Goal: Information Seeking & Learning: Learn about a topic

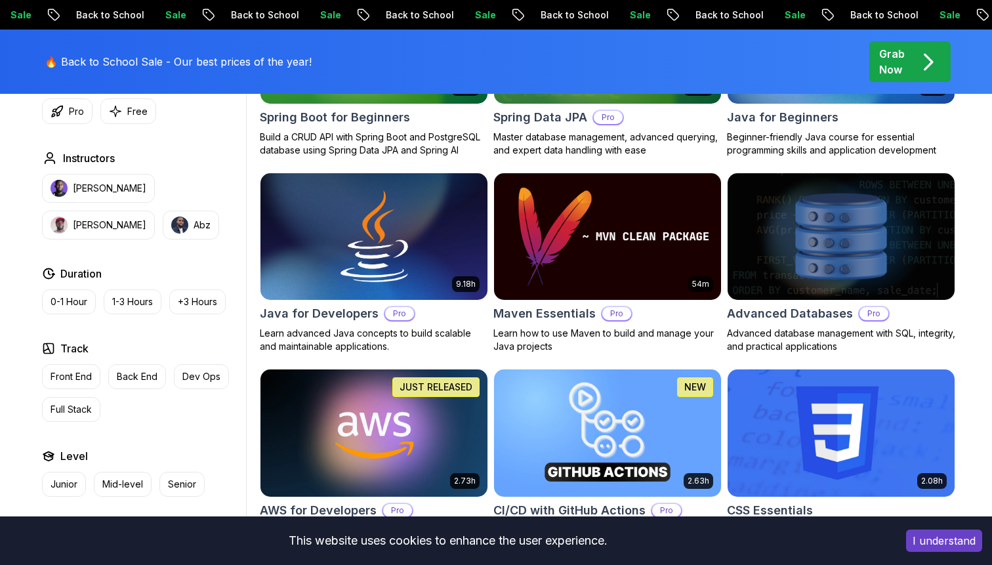
scroll to position [742, 0]
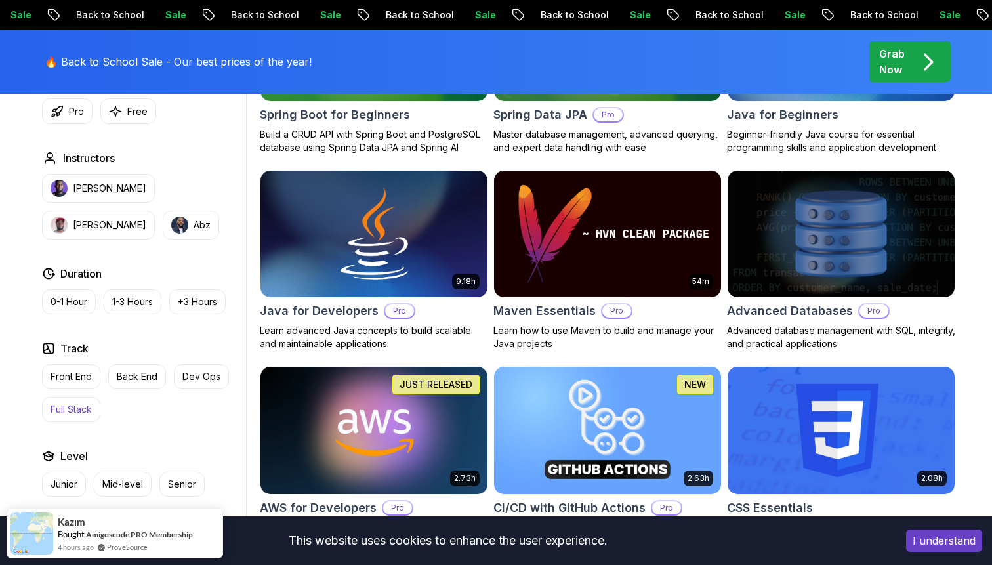
click at [68, 413] on p "Full Stack" at bounding box center [71, 409] width 41 height 13
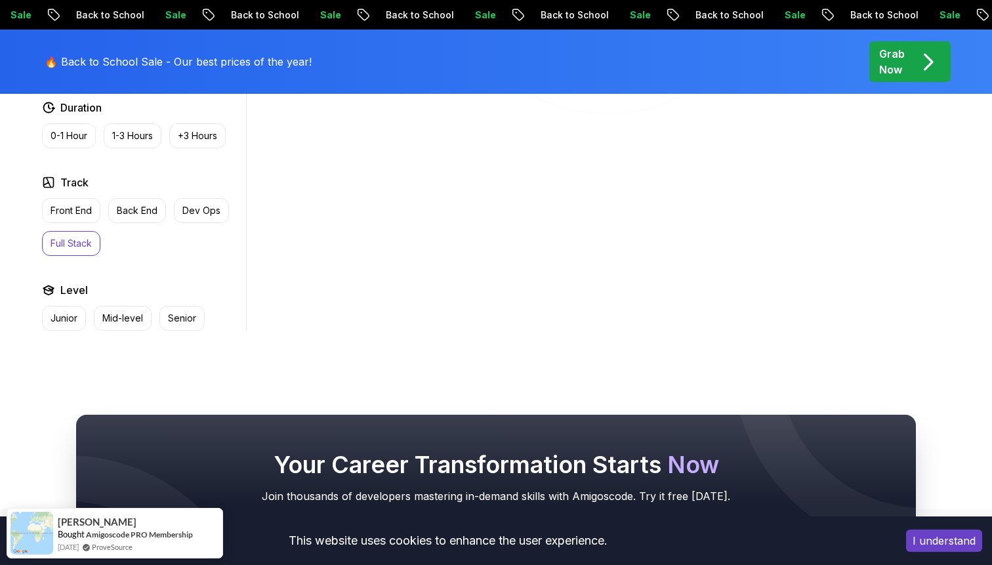
click at [688, 168] on body "Sale Back to School Sale Back to School Sale Back to School Sale Back to School…" at bounding box center [496, 145] width 992 height 1775
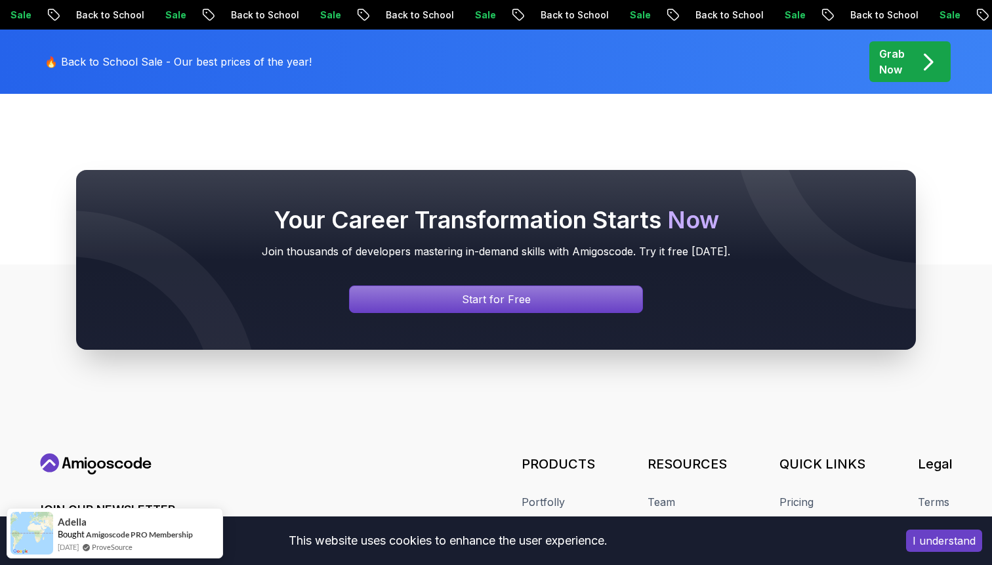
scroll to position [984, 0]
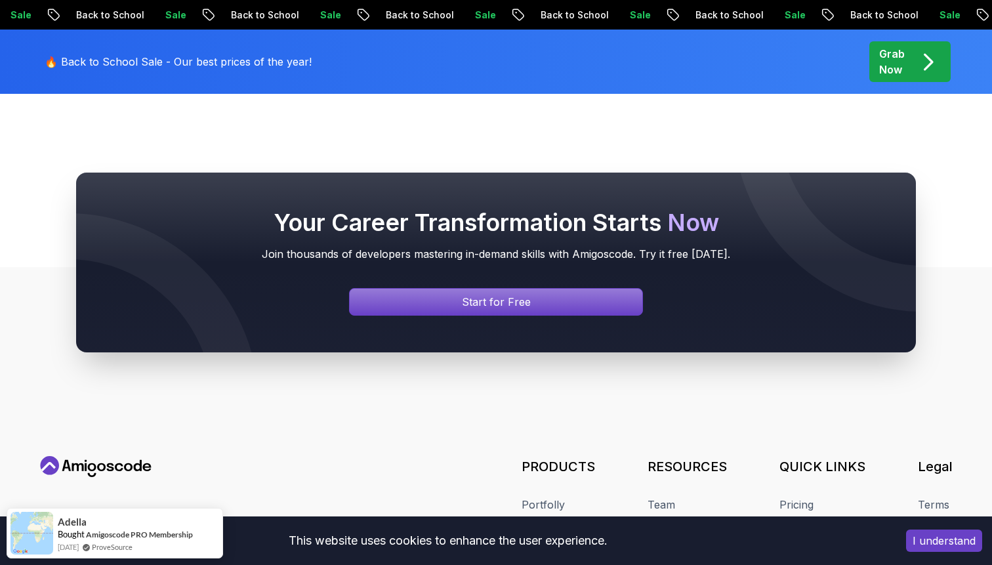
click at [209, 61] on p "🔥 Back to School Sale - Our best prices of the year!" at bounding box center [178, 62] width 267 height 16
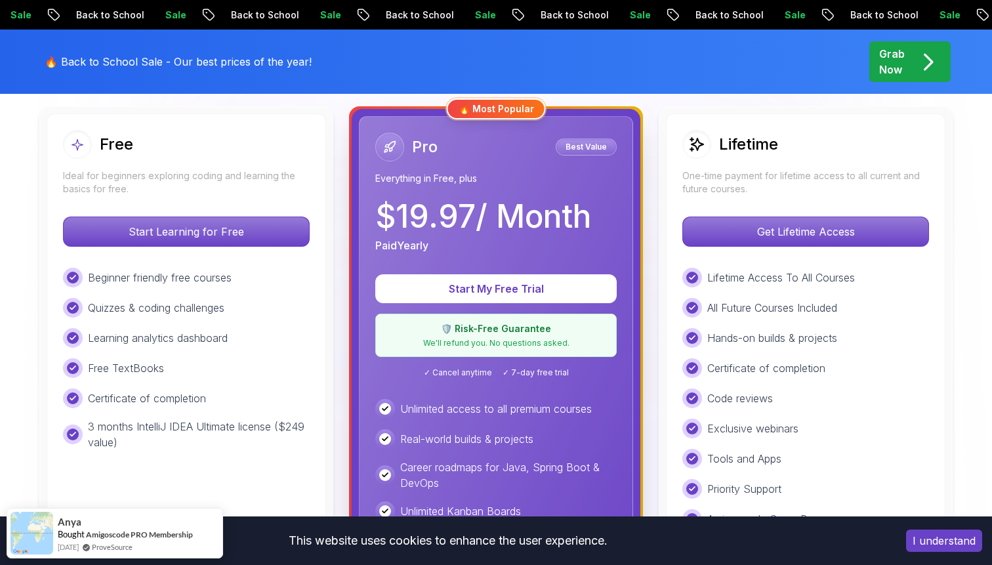
scroll to position [395, 0]
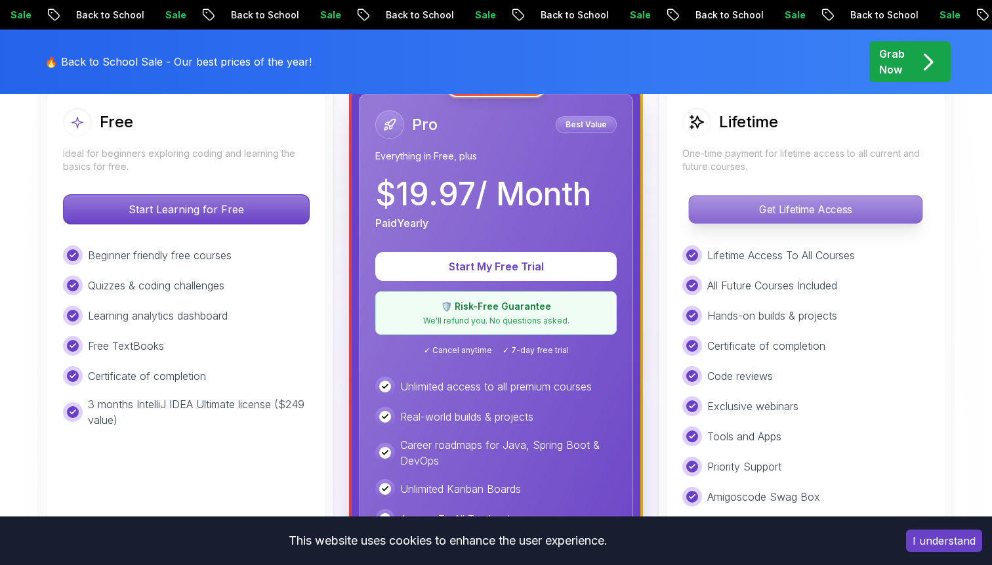
click at [798, 204] on p "Get Lifetime Access" at bounding box center [805, 209] width 233 height 28
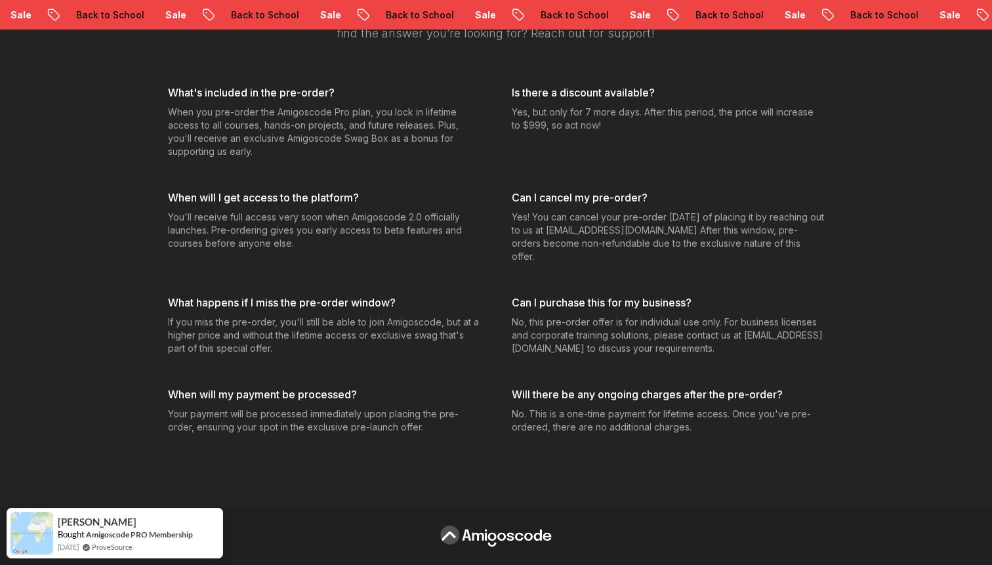
scroll to position [4472, 0]
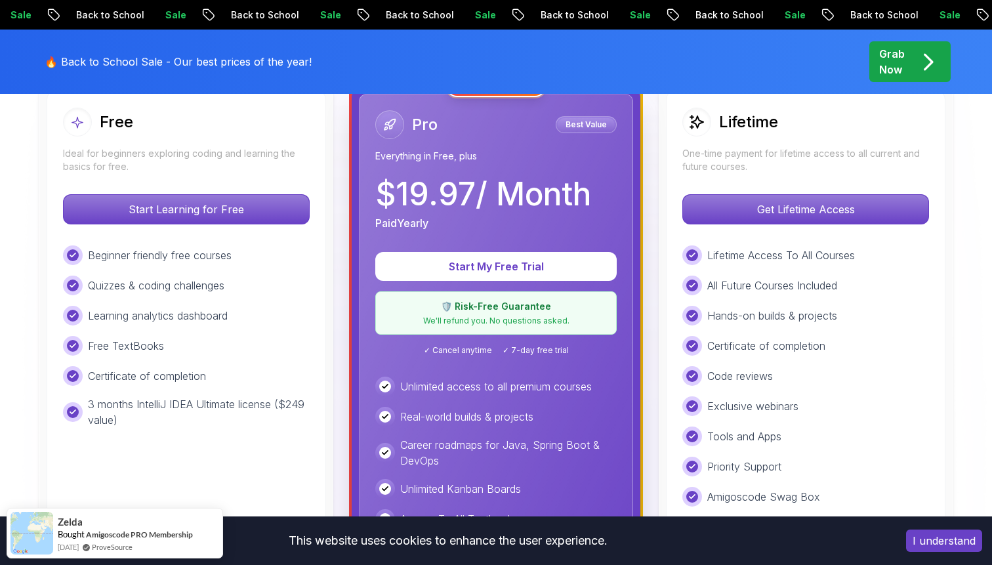
scroll to position [395, 0]
click at [916, 66] on icon "pre-order" at bounding box center [928, 62] width 26 height 26
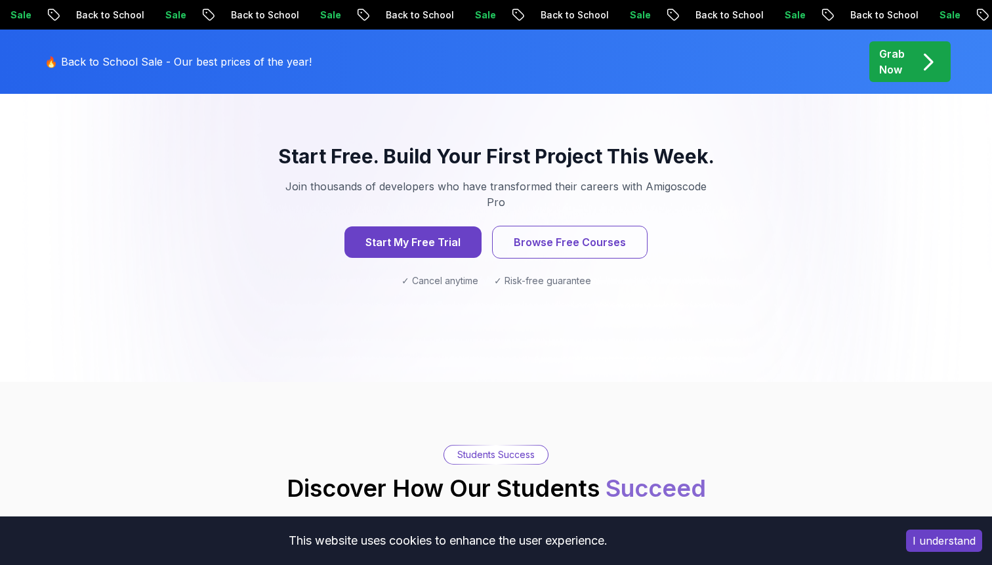
scroll to position [1398, 0]
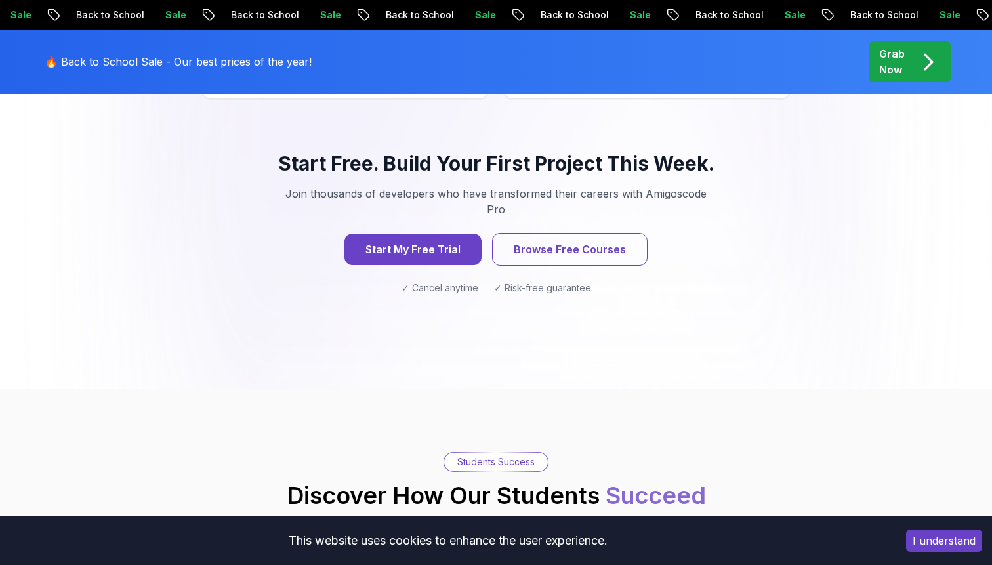
click at [567, 233] on button "Browse Free Courses" at bounding box center [569, 249] width 155 height 33
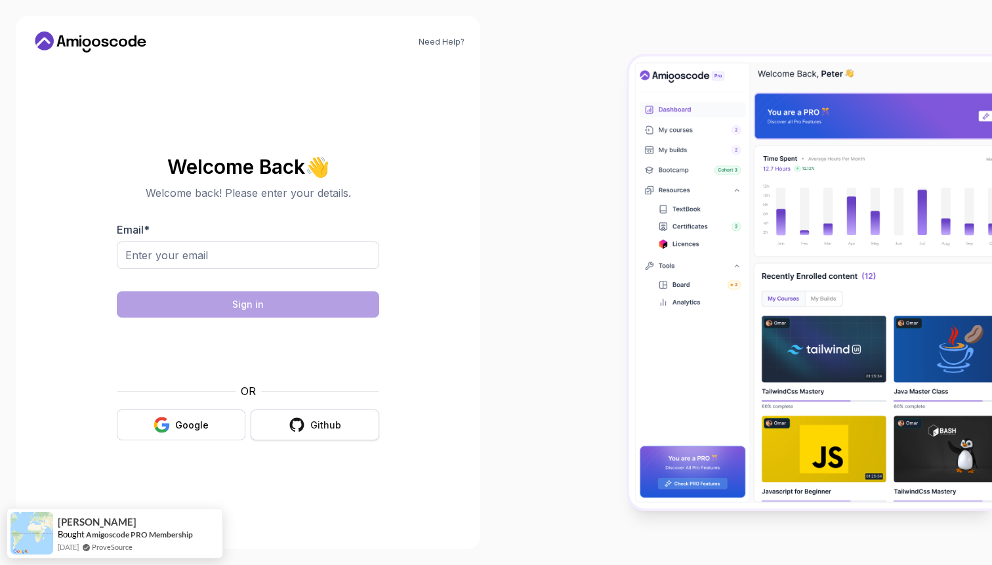
click at [333, 428] on div "Github" at bounding box center [325, 424] width 31 height 13
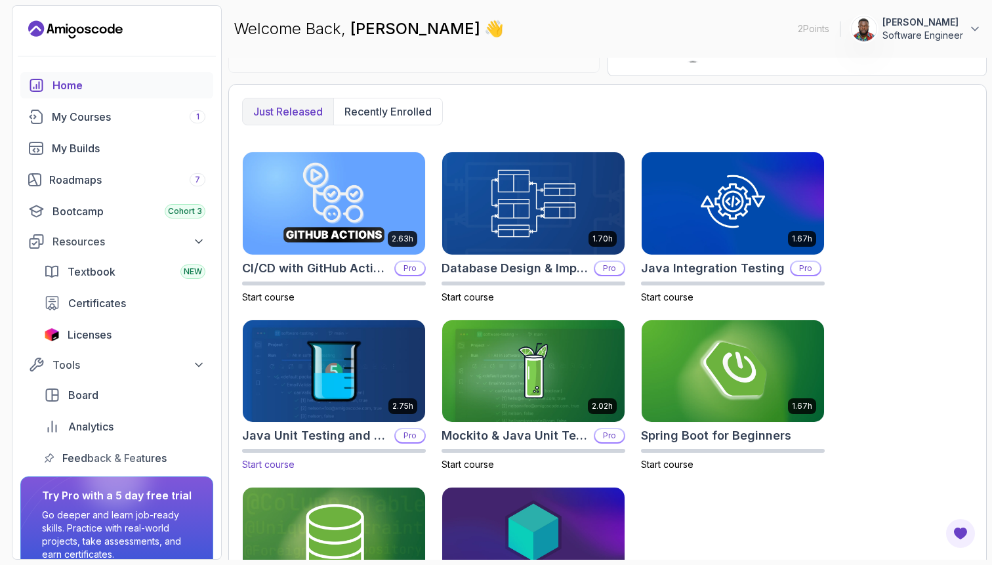
scroll to position [298, 0]
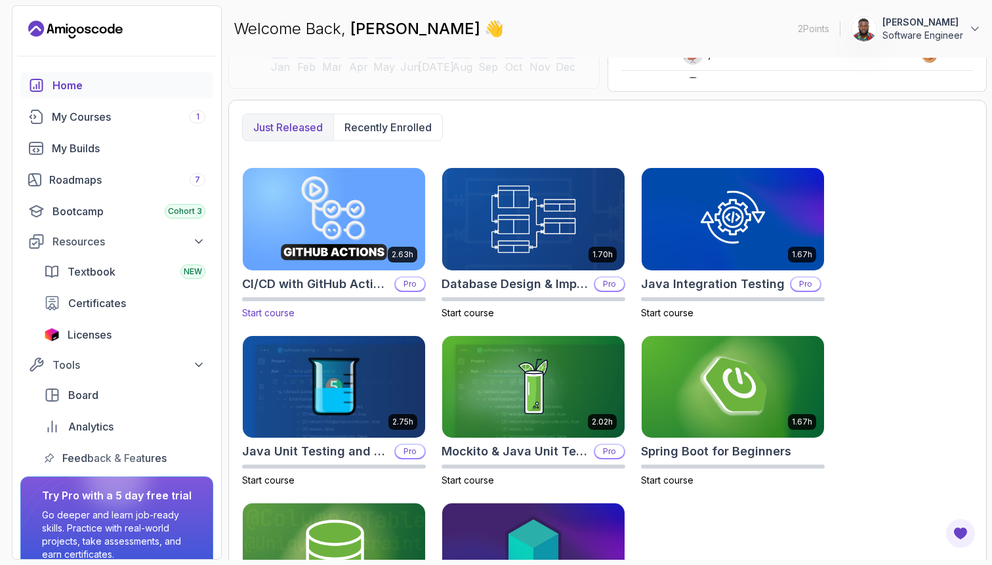
click at [315, 268] on img at bounding box center [334, 218] width 192 height 107
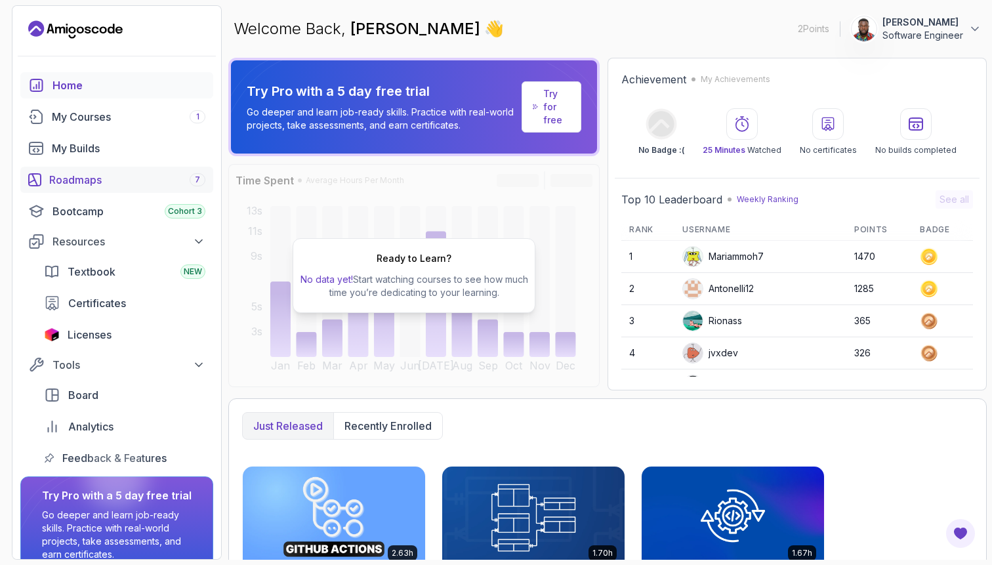
click at [148, 180] on div "Roadmaps 7" at bounding box center [127, 180] width 156 height 16
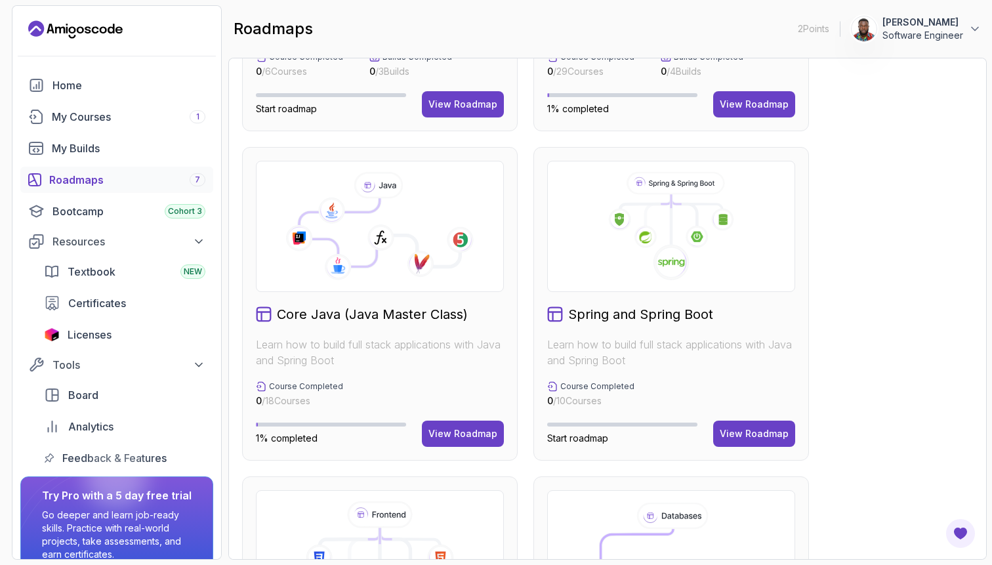
scroll to position [167, 0]
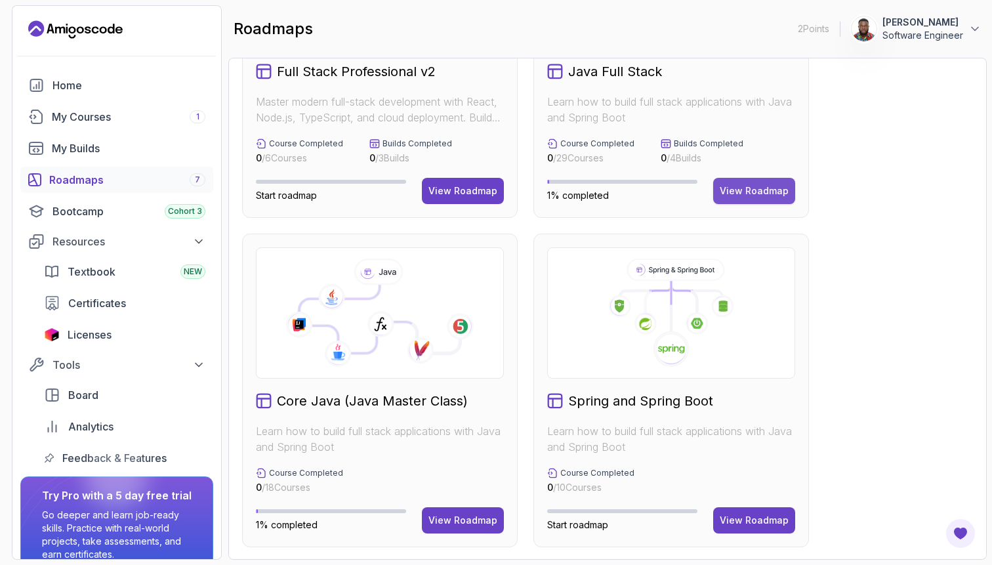
click at [751, 179] on button "View Roadmap" at bounding box center [754, 191] width 82 height 26
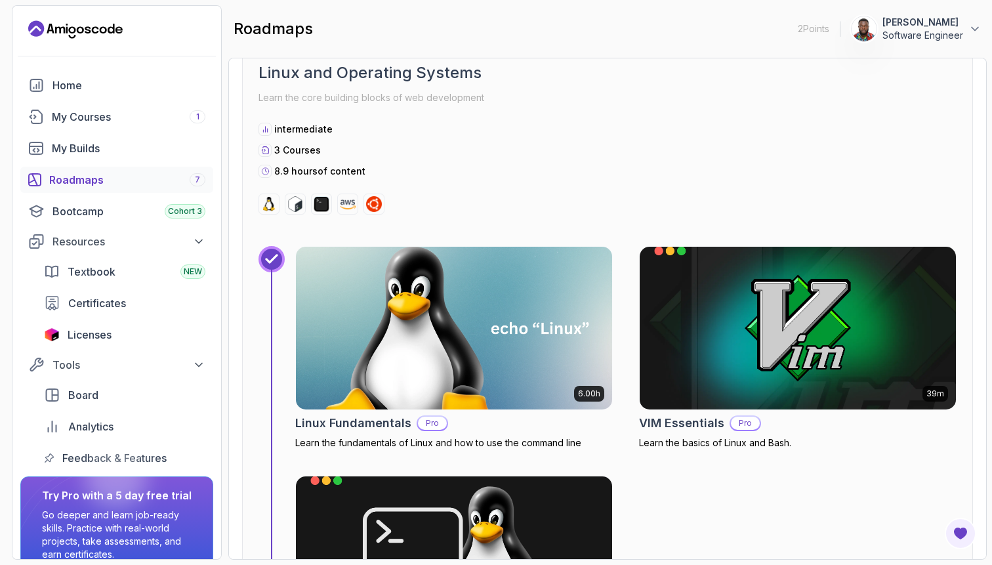
scroll to position [567, 0]
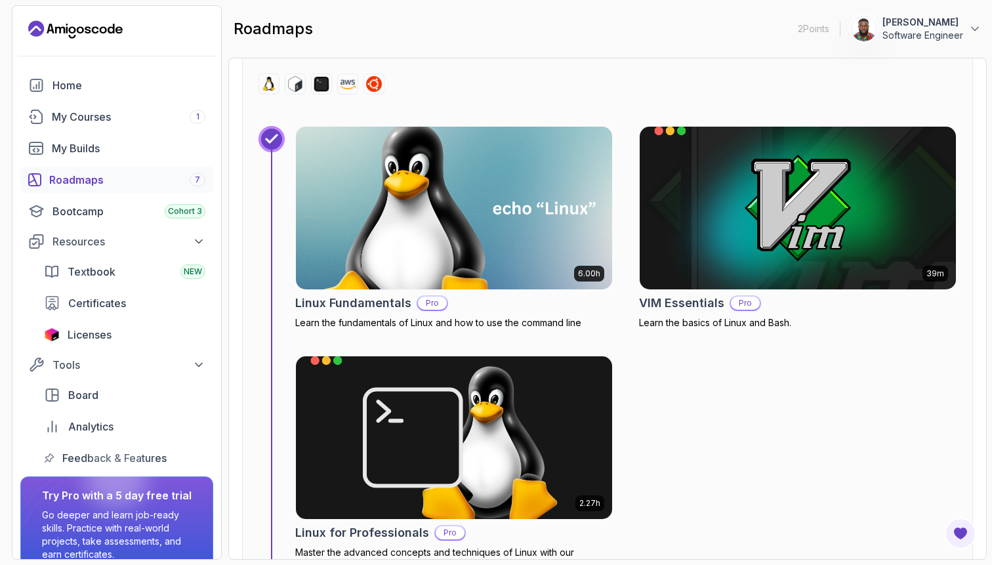
click at [465, 273] on img at bounding box center [454, 208] width 332 height 171
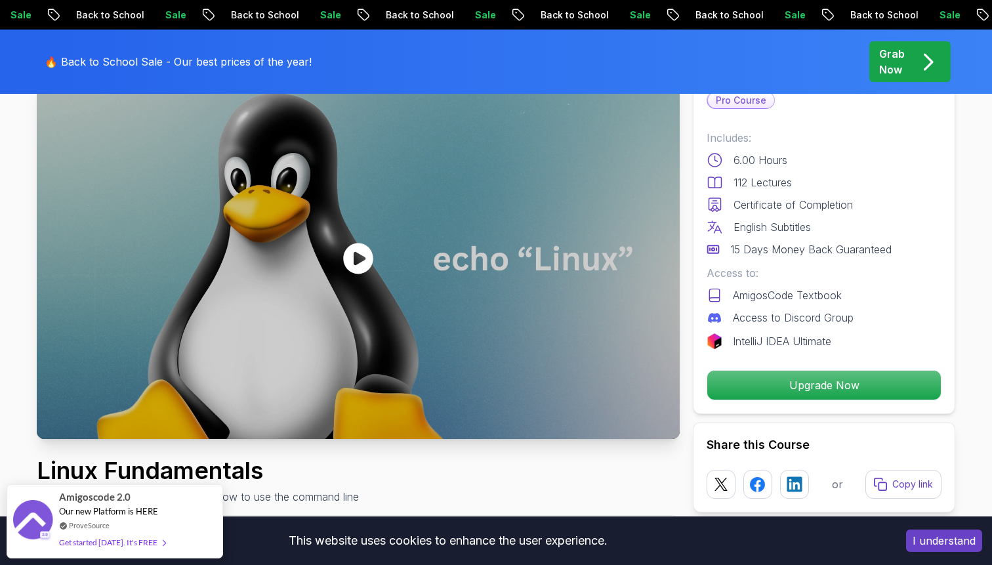
scroll to position [104, 0]
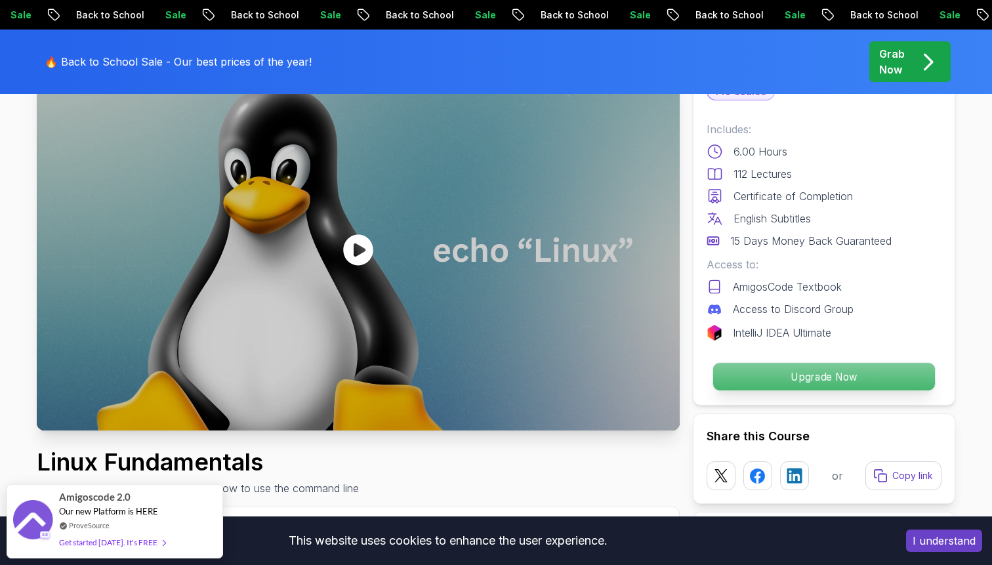
click at [730, 376] on p "Upgrade Now" at bounding box center [824, 377] width 222 height 28
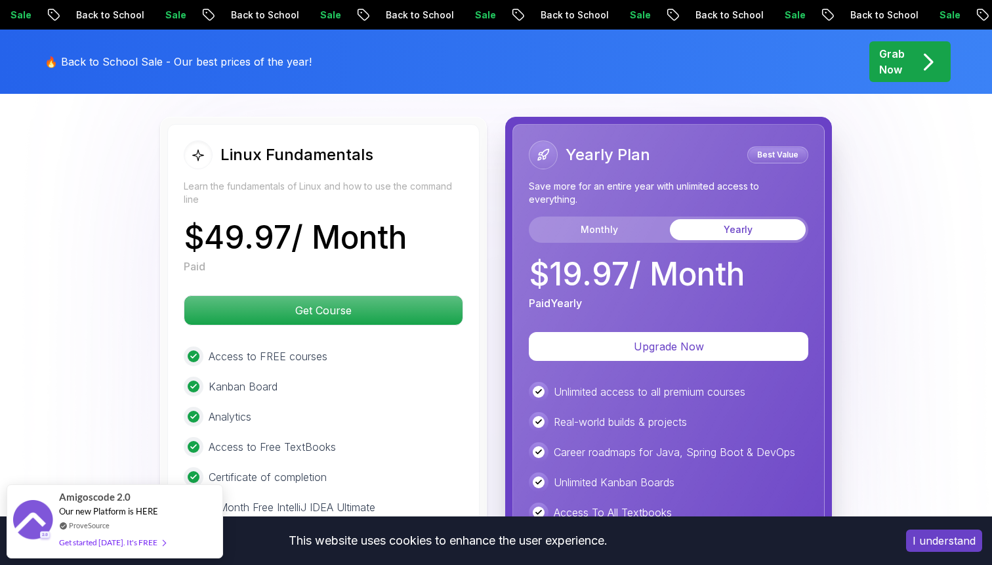
scroll to position [2989, 0]
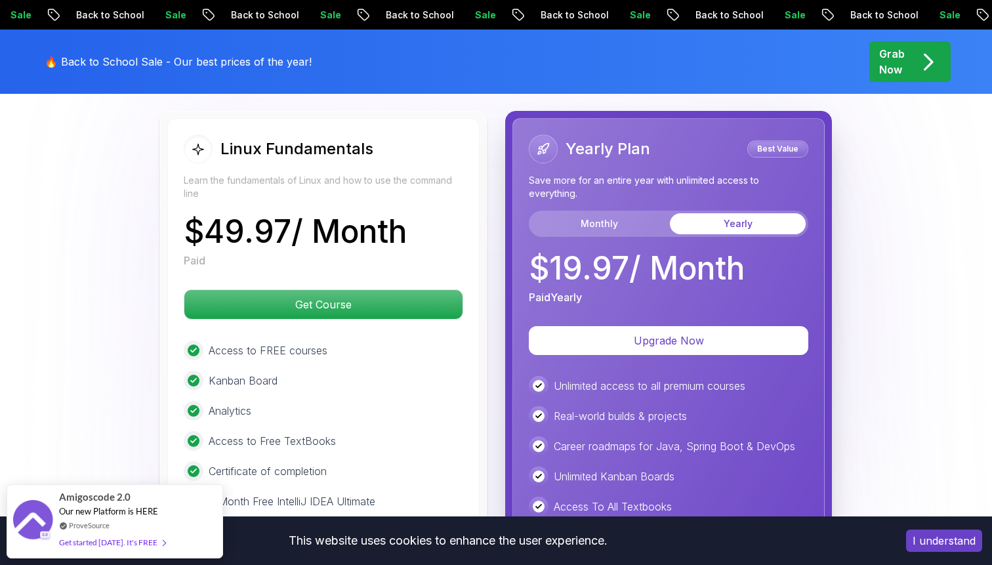
click at [732, 220] on button "Yearly" at bounding box center [738, 223] width 136 height 21
click at [635, 222] on button "Monthly" at bounding box center [599, 223] width 136 height 21
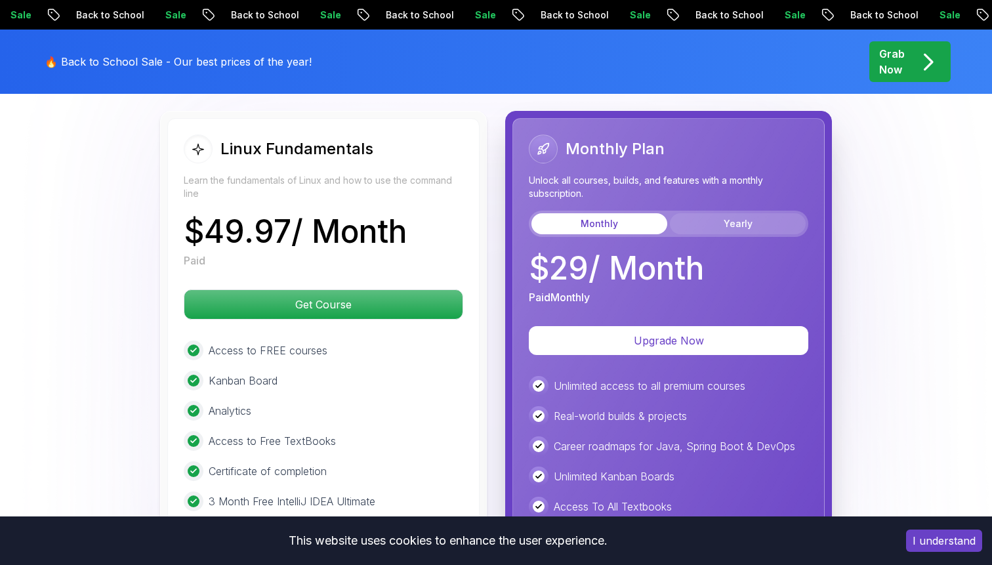
click at [725, 220] on button "Yearly" at bounding box center [738, 223] width 136 height 21
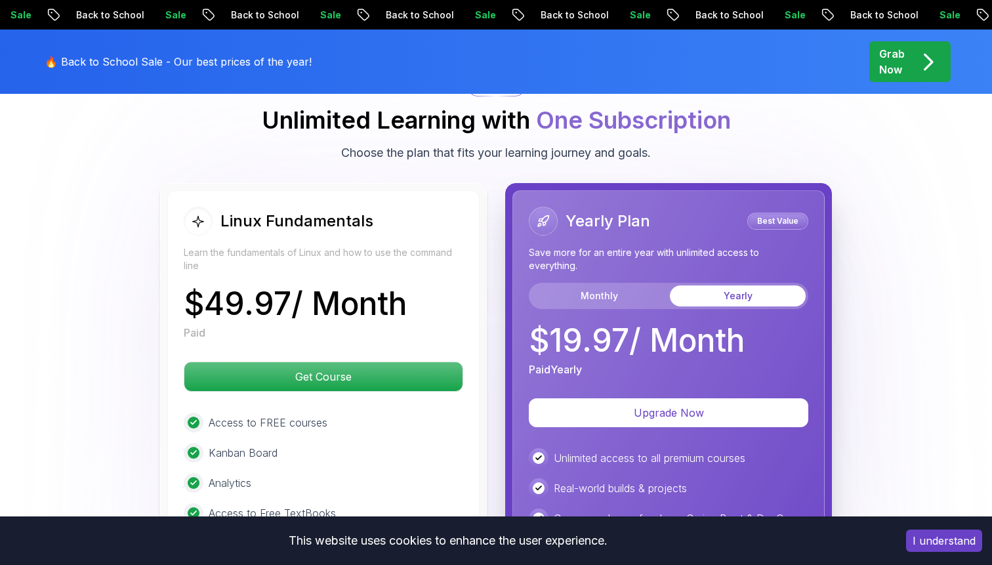
scroll to position [2917, 0]
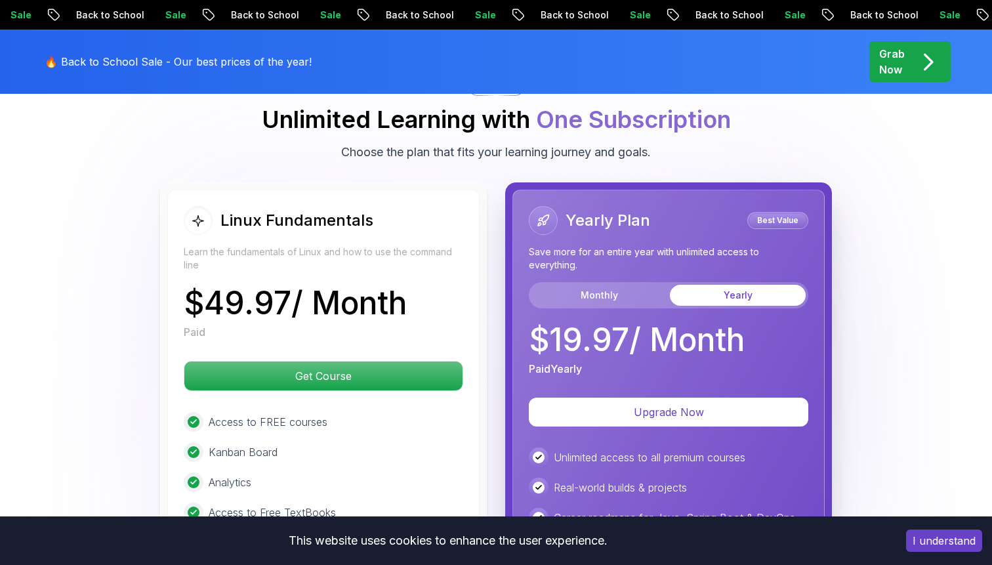
click at [436, 229] on div "Linux Fundamentals" at bounding box center [323, 220] width 279 height 29
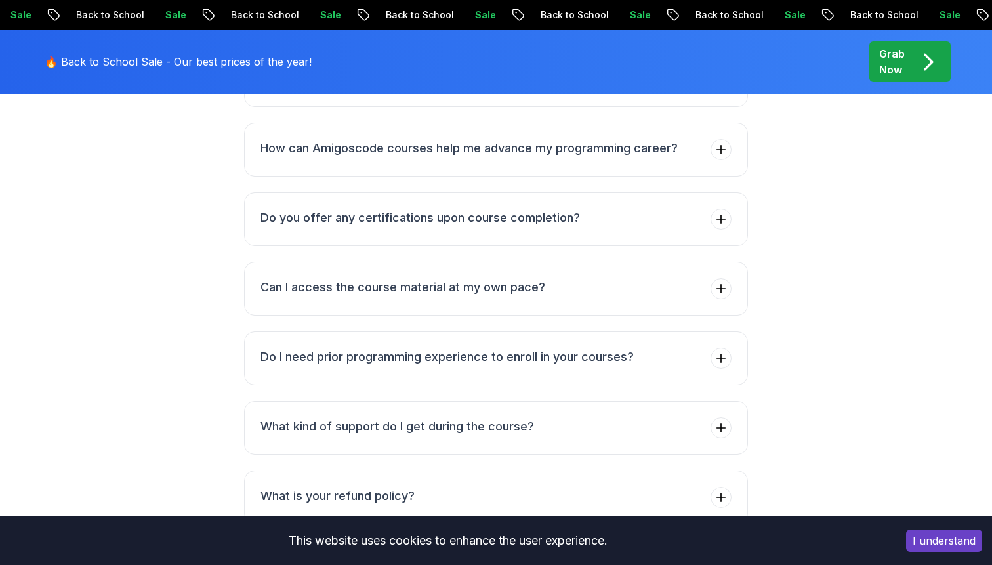
scroll to position [4018, 0]
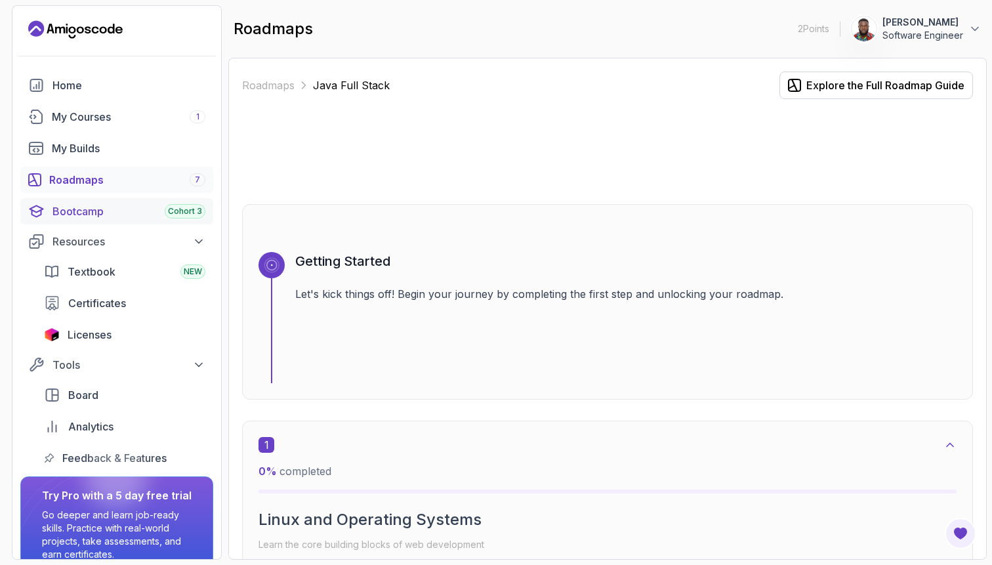
click at [159, 211] on div "Bootcamp Cohort 3" at bounding box center [128, 211] width 153 height 16
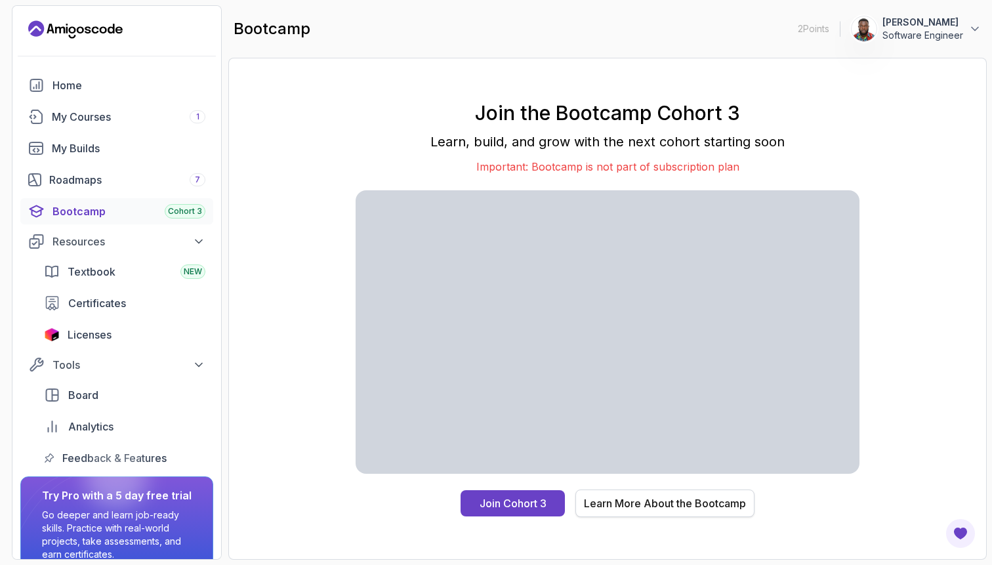
click at [670, 493] on button "Learn More About the Bootcamp" at bounding box center [664, 503] width 179 height 28
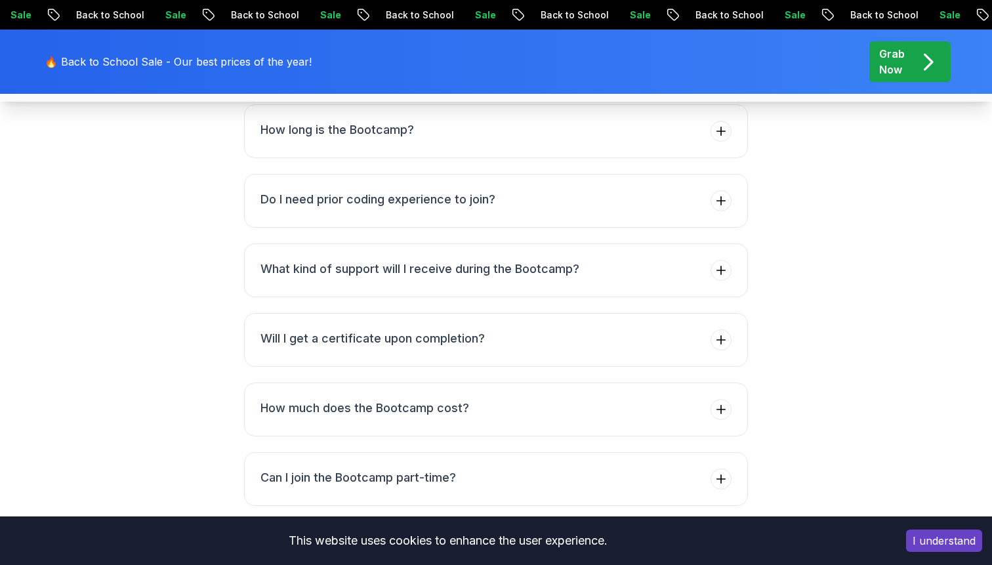
scroll to position [5043, 0]
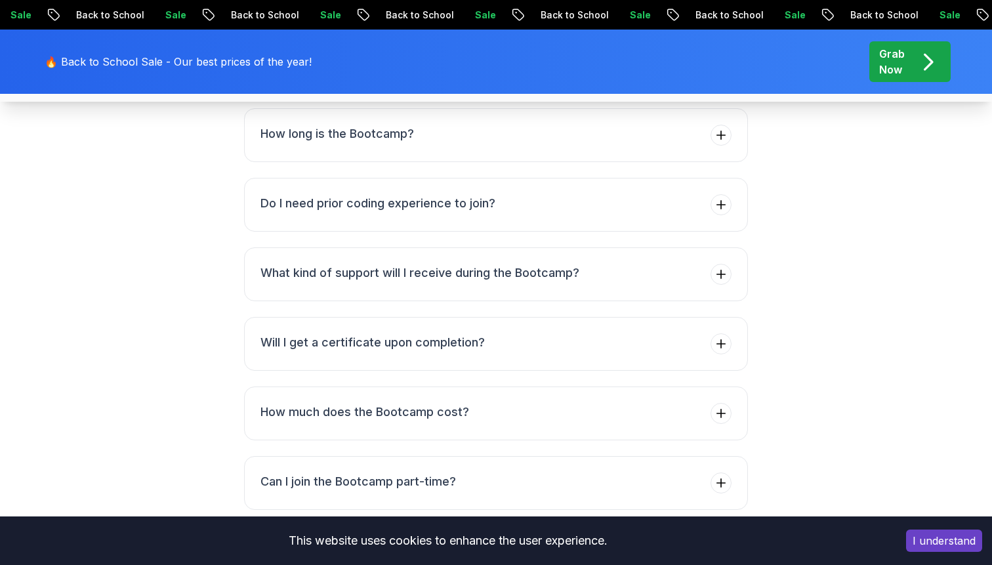
click at [710, 92] on button "What will I learn during the Bootcamp?" at bounding box center [496, 66] width 504 height 54
click at [714, 20] on icon at bounding box center [720, 13] width 13 height 13
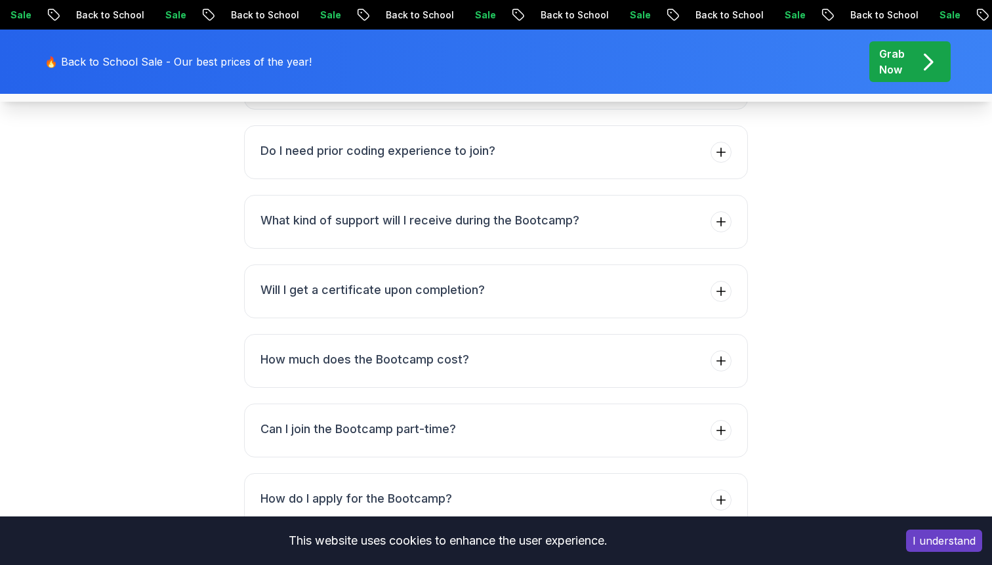
click at [685, 110] on button "How long is the Bootcamp?" at bounding box center [496, 83] width 504 height 54
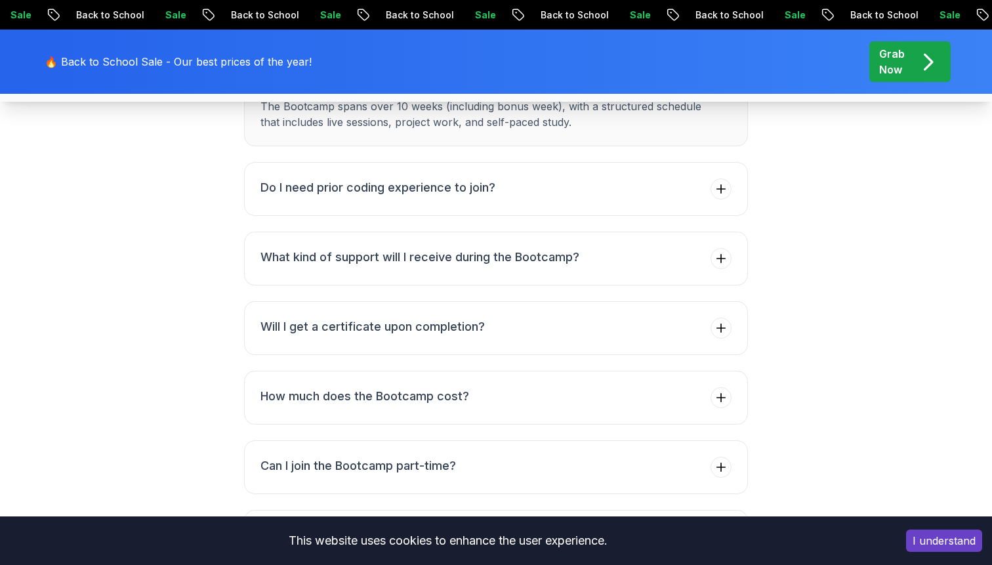
click at [685, 91] on h3 "How long is the Bootcamp?" at bounding box center [482, 81] width 445 height 18
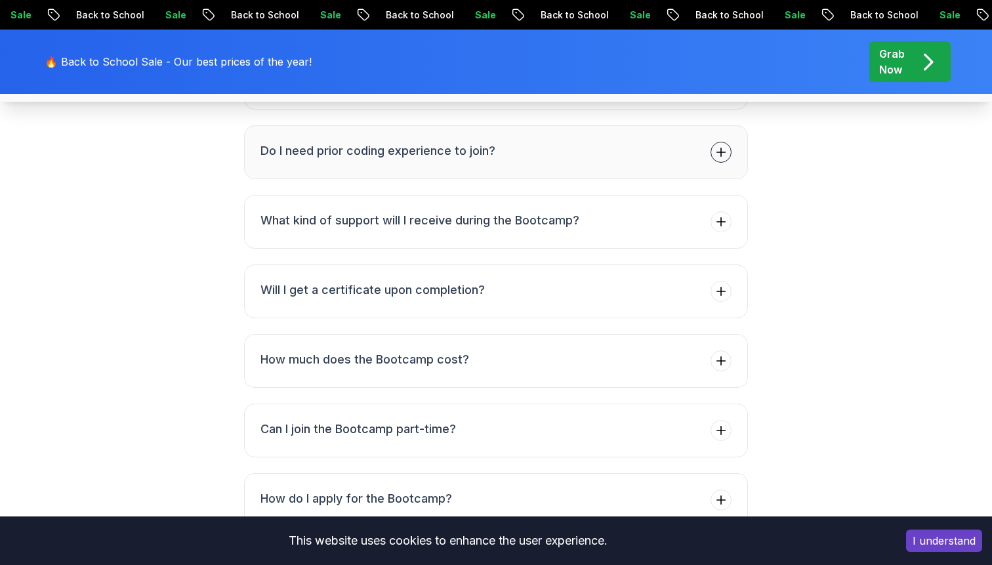
click at [666, 179] on button "Do I need prior coding experience to join?" at bounding box center [496, 152] width 504 height 54
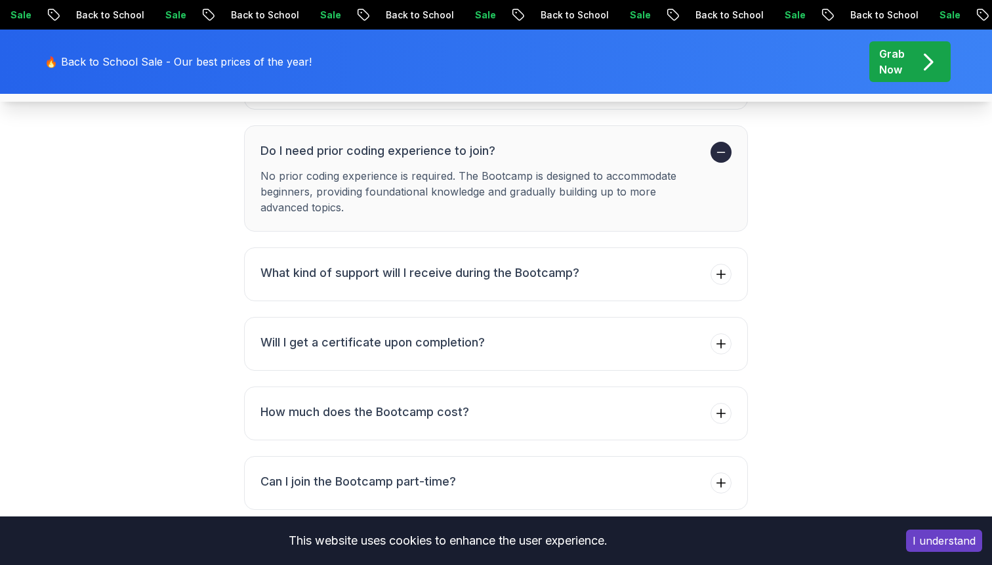
click at [666, 160] on h3 "Do I need prior coding experience to join?" at bounding box center [482, 151] width 445 height 18
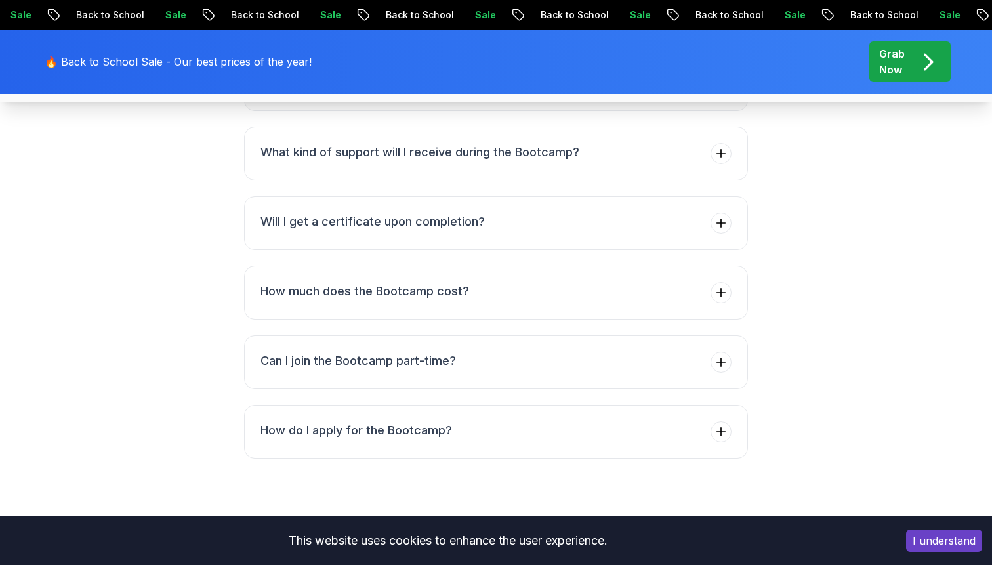
scroll to position [5115, 0]
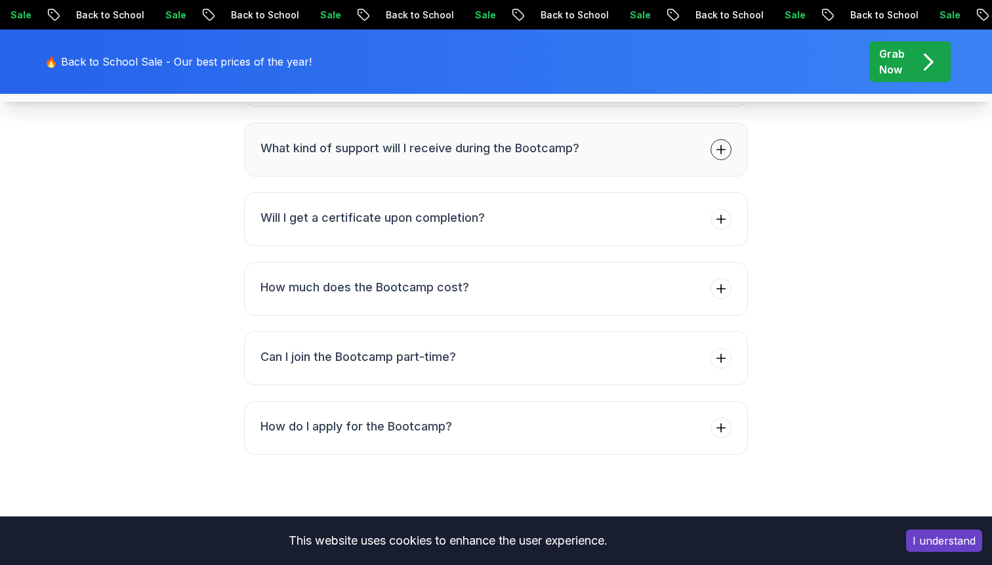
click at [665, 176] on button "What kind of support will I receive during the Bootcamp?" at bounding box center [496, 150] width 504 height 54
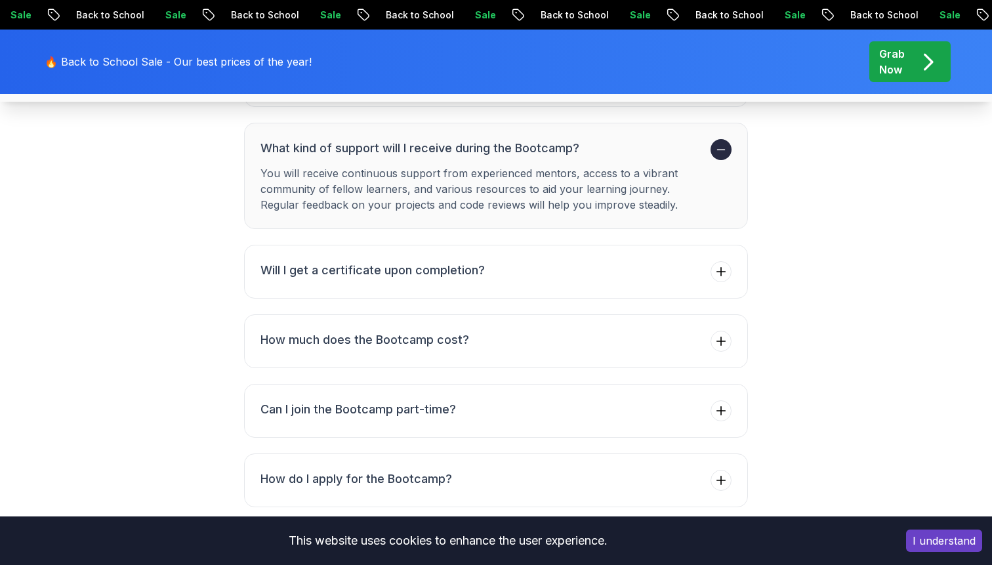
click at [665, 157] on h3 "What kind of support will I receive during the Bootcamp?" at bounding box center [482, 148] width 445 height 18
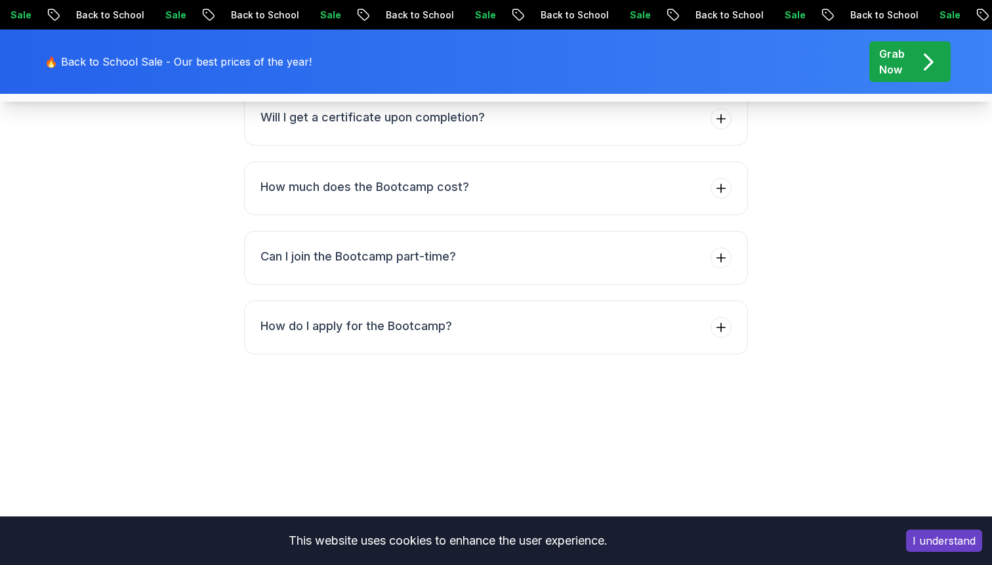
scroll to position [5244, 0]
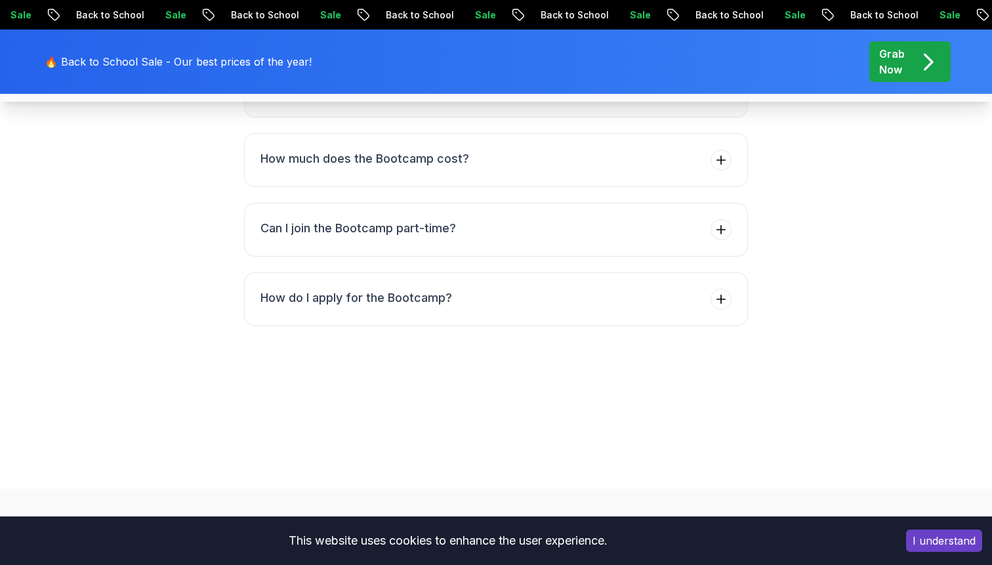
click at [655, 117] on button "Will I get a certificate upon completion?" at bounding box center [496, 91] width 504 height 54
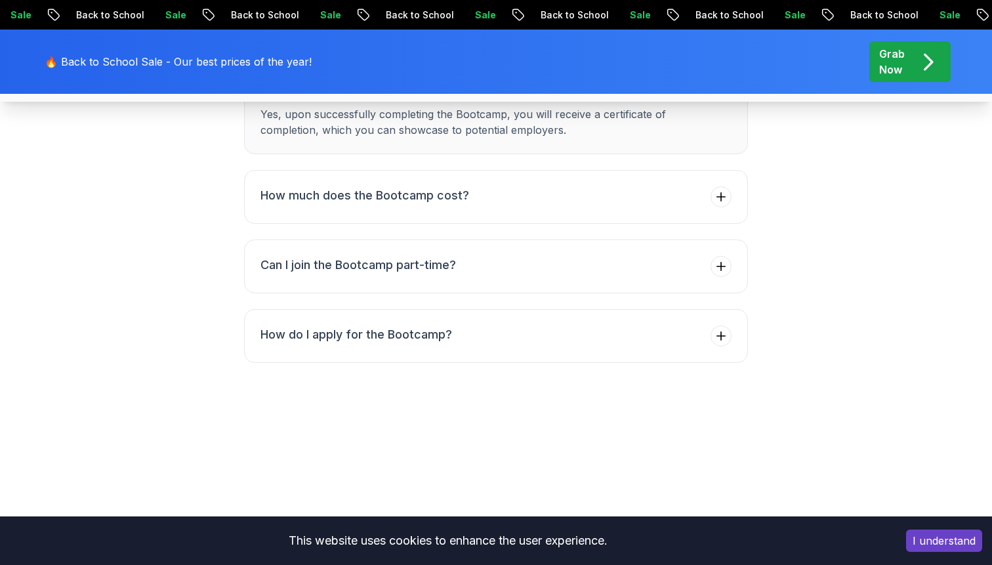
click at [655, 98] on h3 "Will I get a certificate upon completion?" at bounding box center [482, 89] width 445 height 18
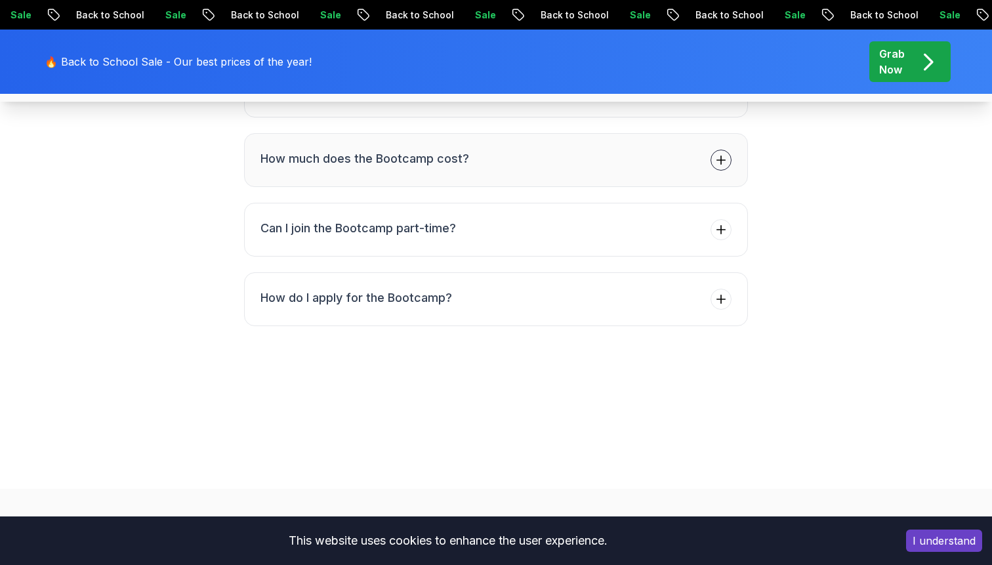
click at [609, 187] on button "How much does the Bootcamp cost?" at bounding box center [496, 160] width 504 height 54
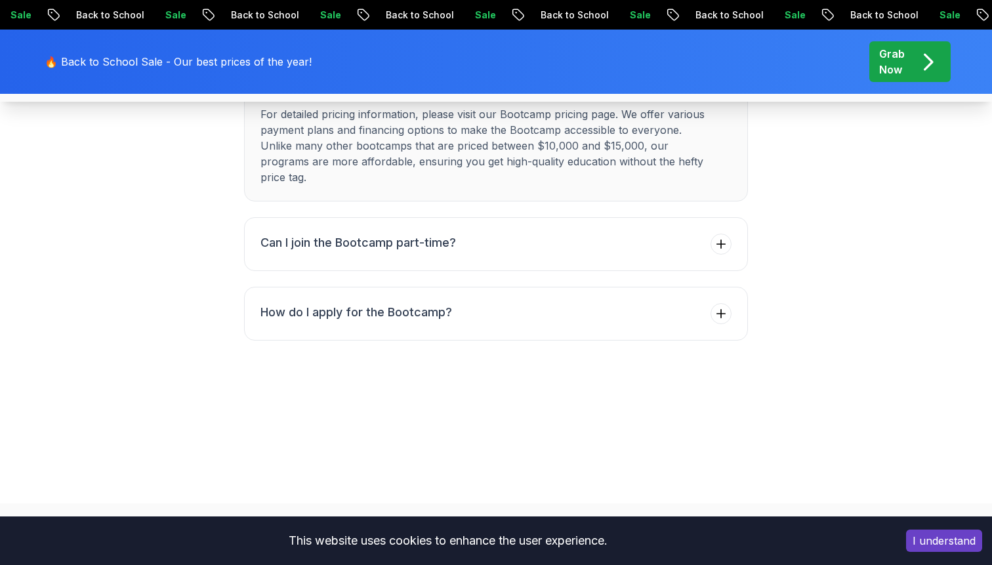
scroll to position [5318, 0]
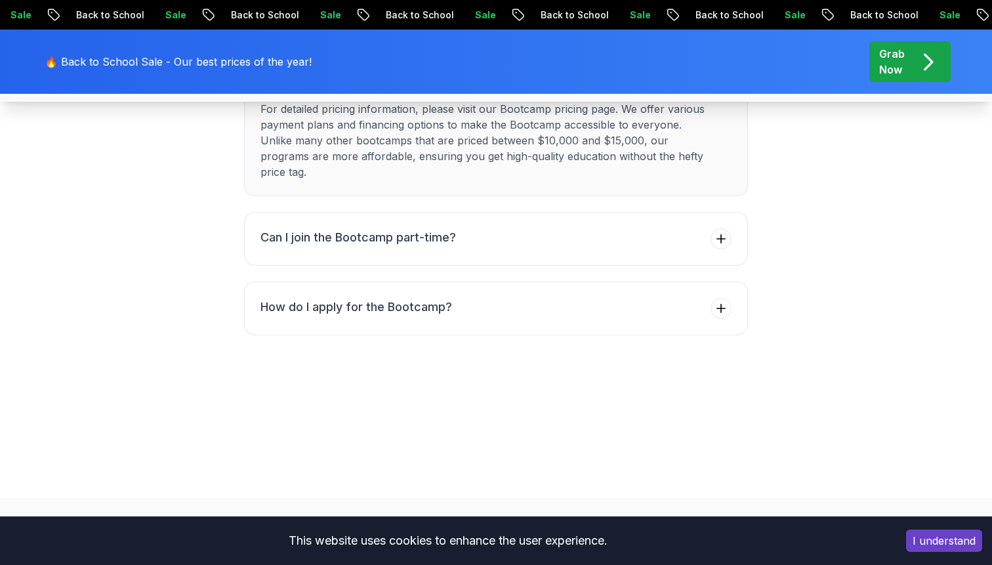
click at [635, 180] on li "How much does the Bootcamp cost? For detailed pricing information, please visit…" at bounding box center [482, 127] width 445 height 105
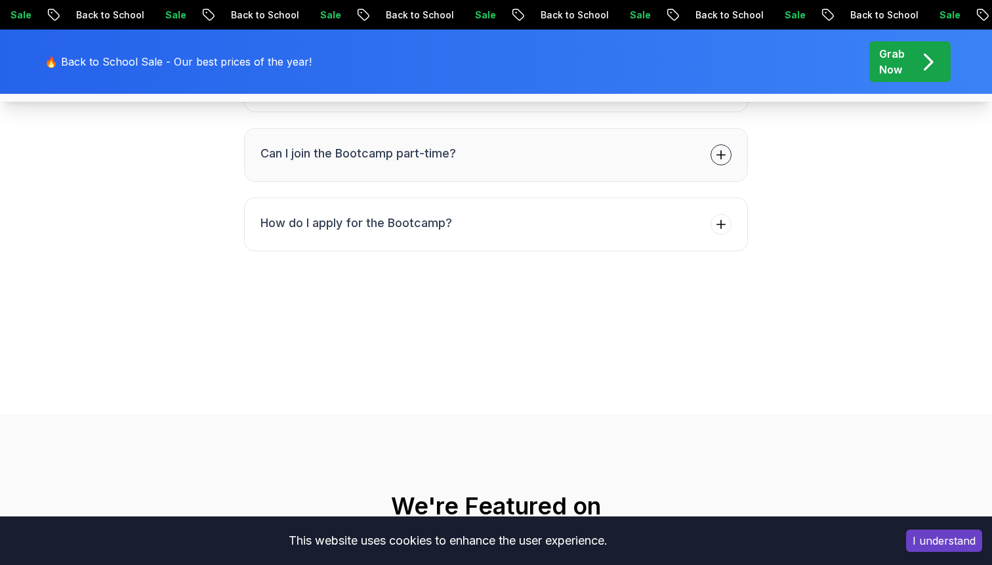
click at [600, 182] on button "Can I join the Bootcamp part-time?" at bounding box center [496, 155] width 504 height 54
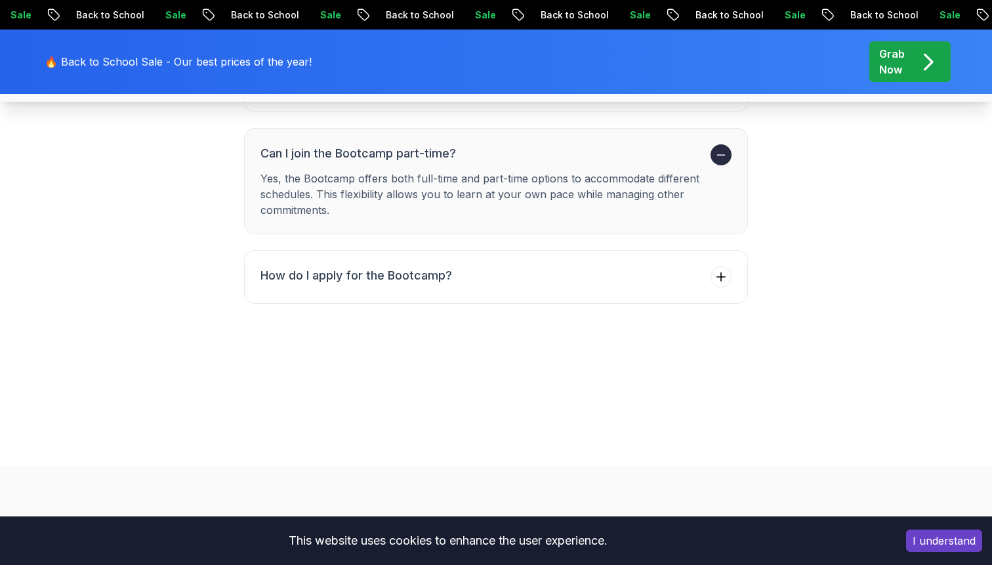
click at [600, 163] on h3 "Can I join the Bootcamp part-time?" at bounding box center [482, 153] width 445 height 18
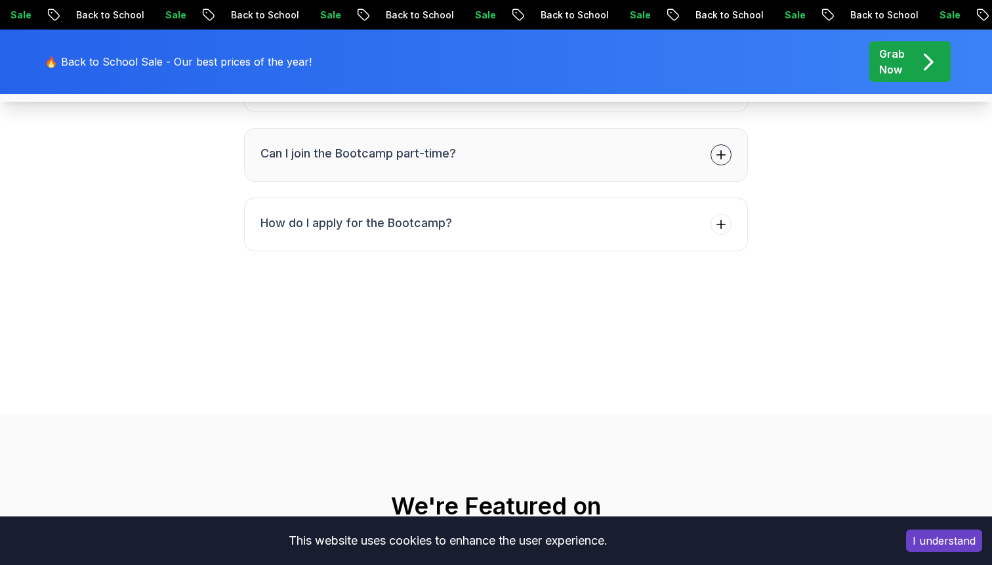
scroll to position [5364, 0]
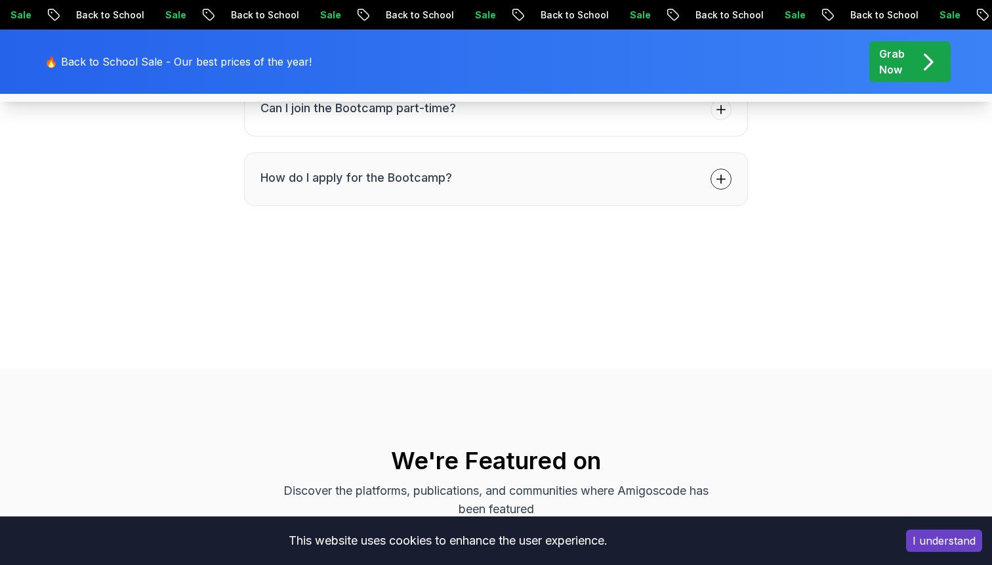
click at [584, 206] on button "How do I apply for the Bootcamp?" at bounding box center [496, 179] width 504 height 54
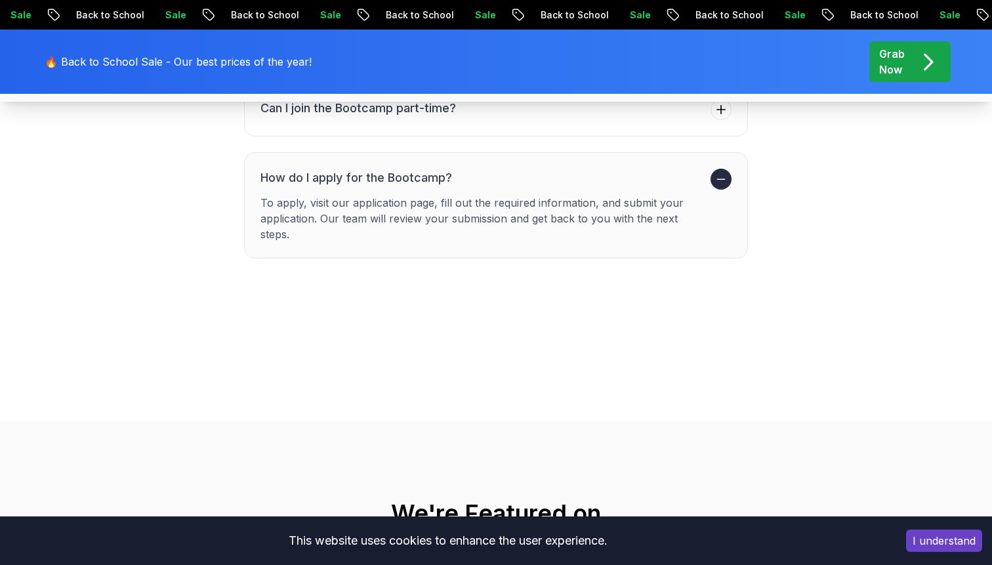
click at [584, 187] on h3 "How do I apply for the Bootcamp?" at bounding box center [482, 178] width 445 height 18
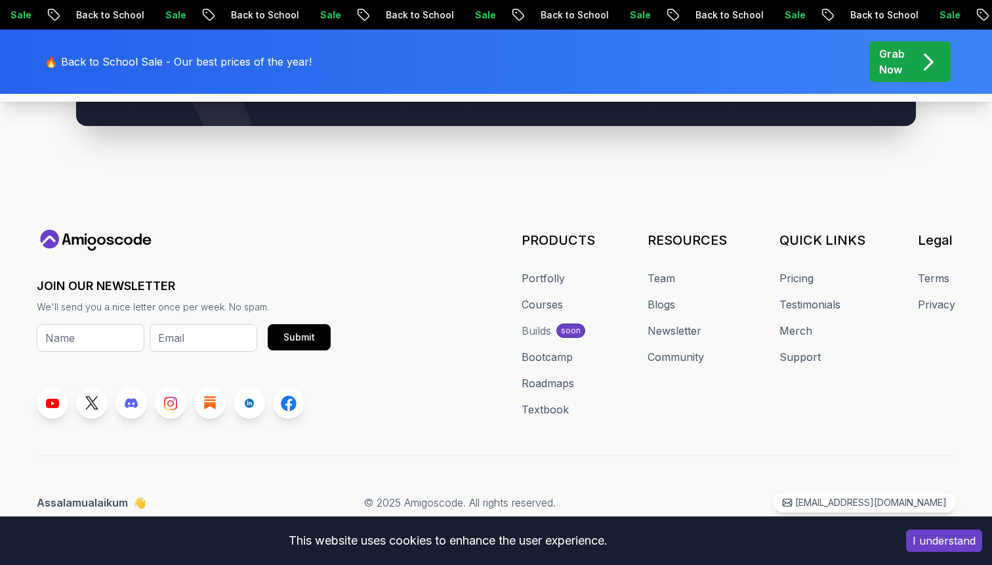
scroll to position [6364, 0]
click at [543, 312] on link "Courses" at bounding box center [541, 304] width 41 height 16
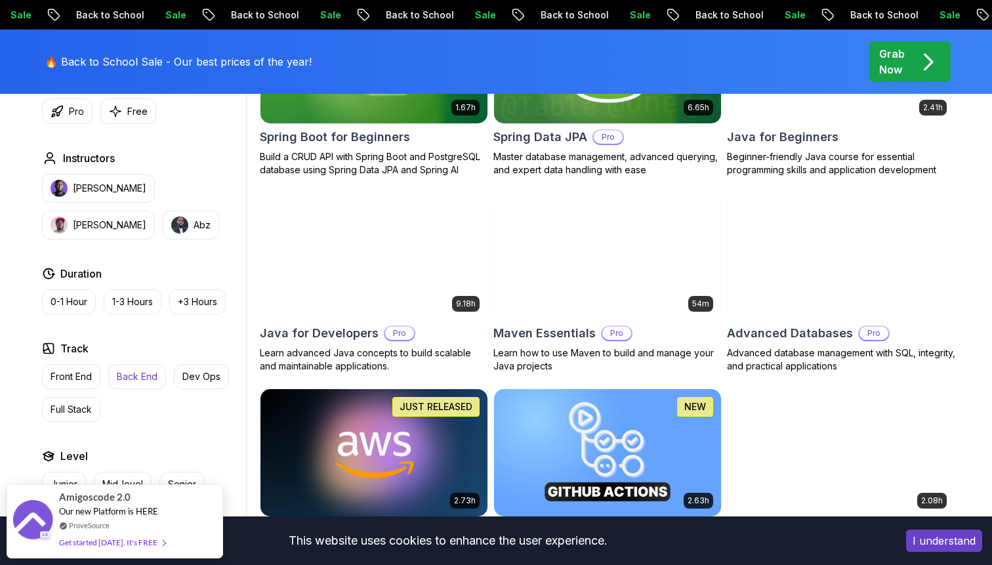
scroll to position [721, 0]
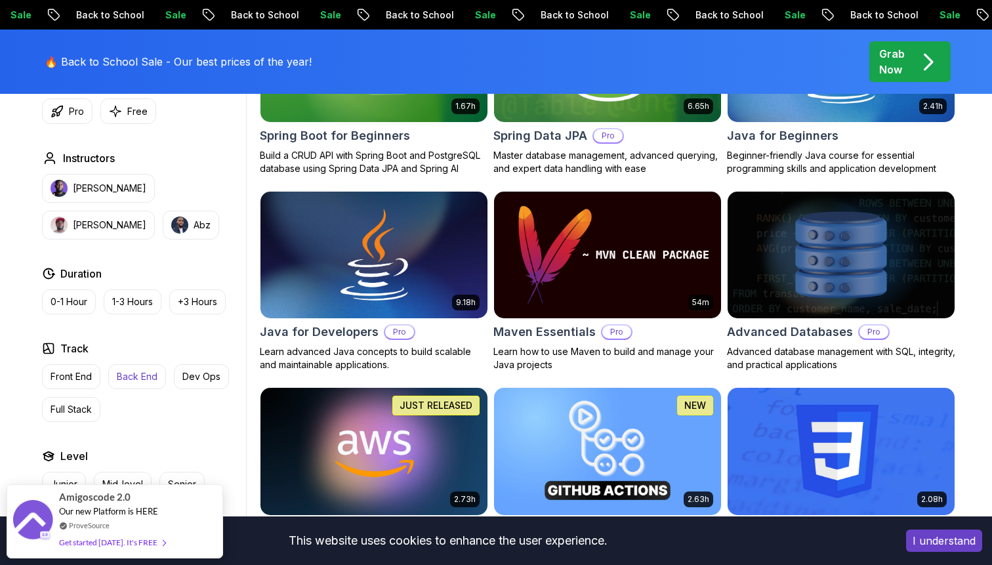
click at [138, 382] on p "Back End" at bounding box center [137, 376] width 41 height 13
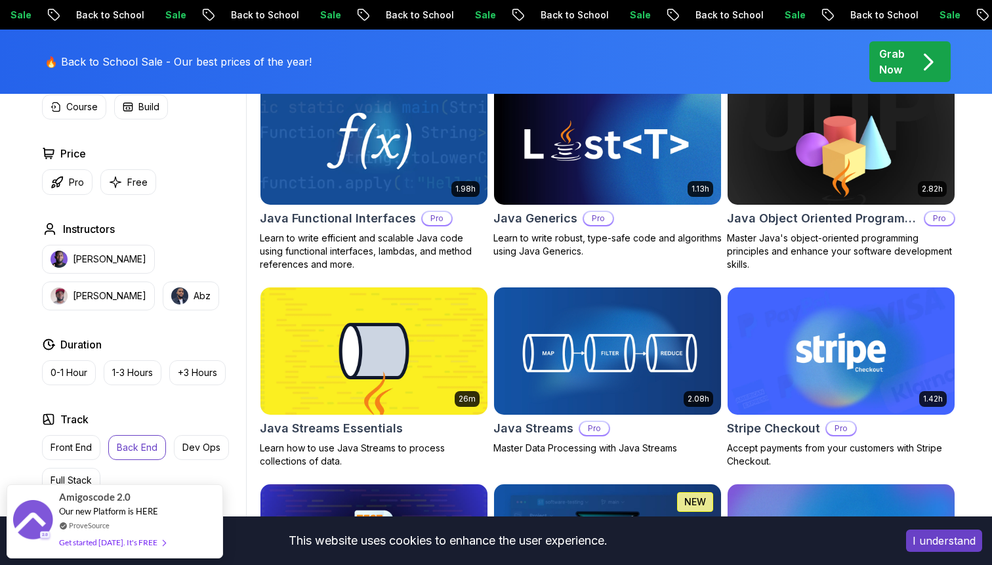
scroll to position [1077, 0]
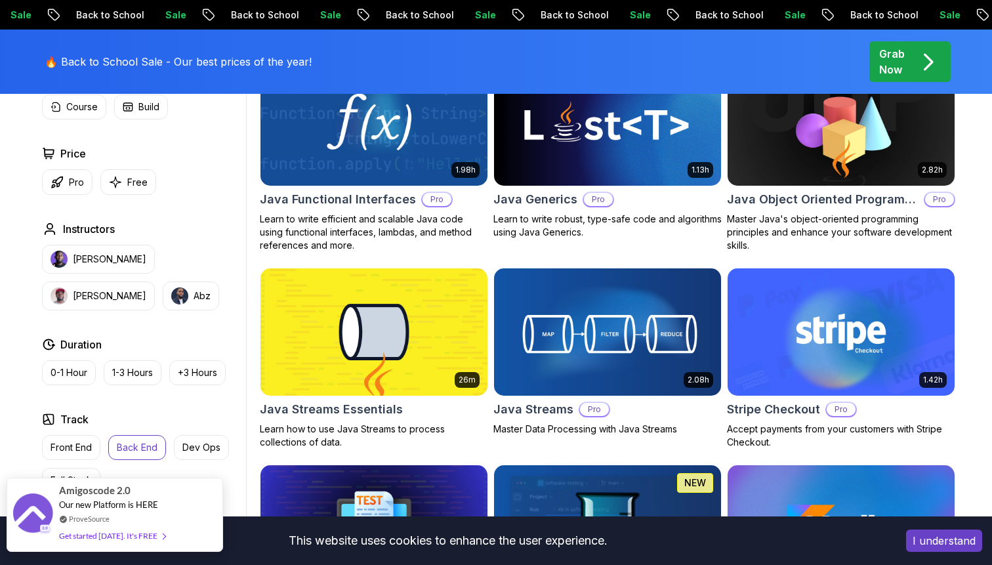
click at [140, 536] on div "Get started today. It's FREE" at bounding box center [112, 535] width 106 height 15
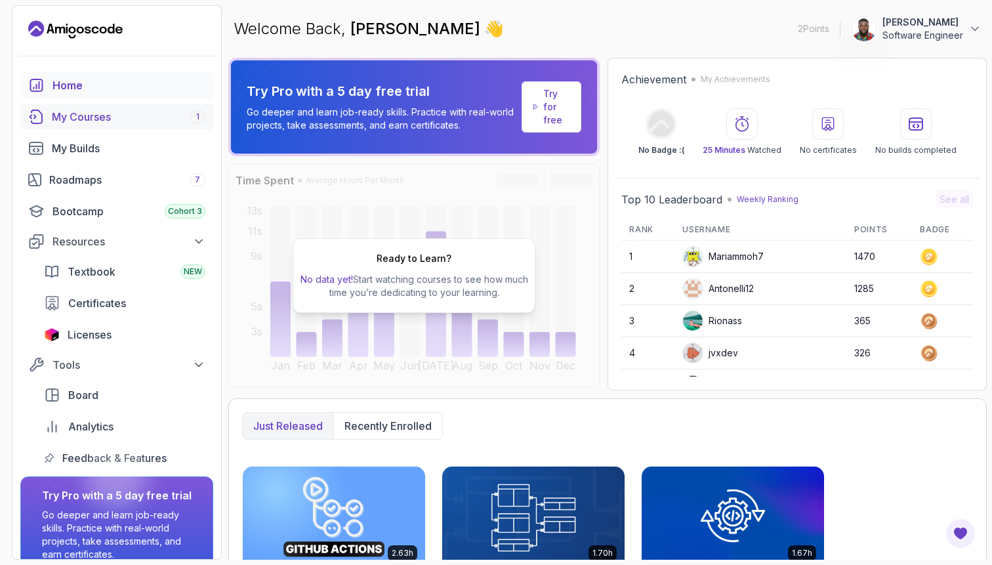
click at [146, 119] on div "My Courses 1" at bounding box center [128, 117] width 153 height 16
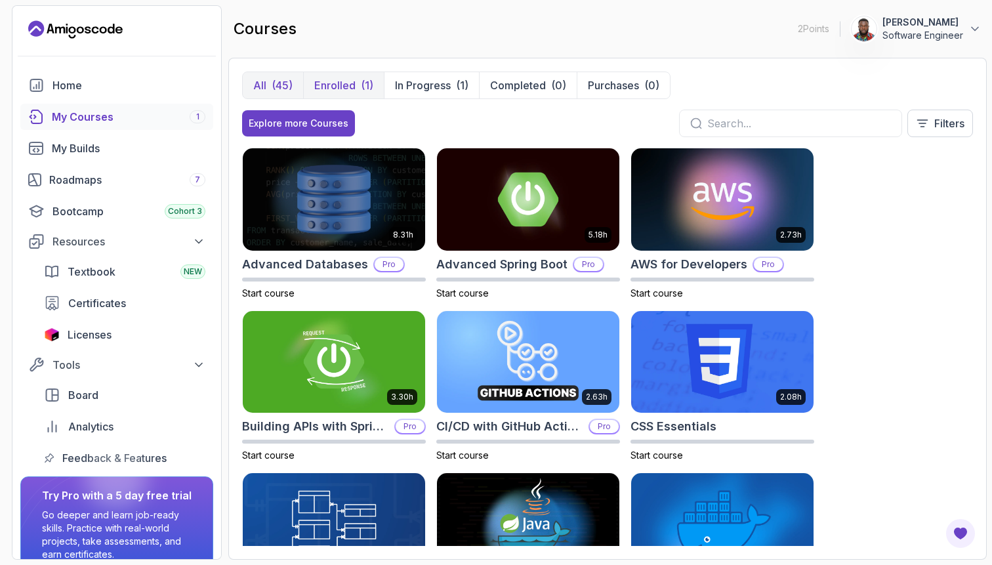
click at [336, 83] on p "Enrolled" at bounding box center [334, 85] width 41 height 16
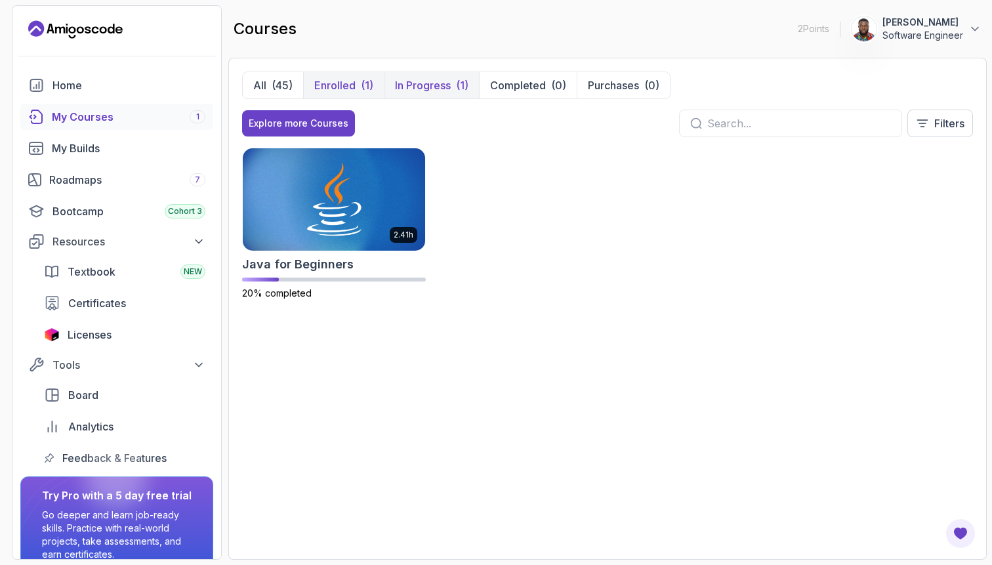
click at [437, 93] on button "In Progress (1)" at bounding box center [431, 85] width 95 height 26
click at [500, 73] on button "Completed (0)" at bounding box center [528, 85] width 98 height 26
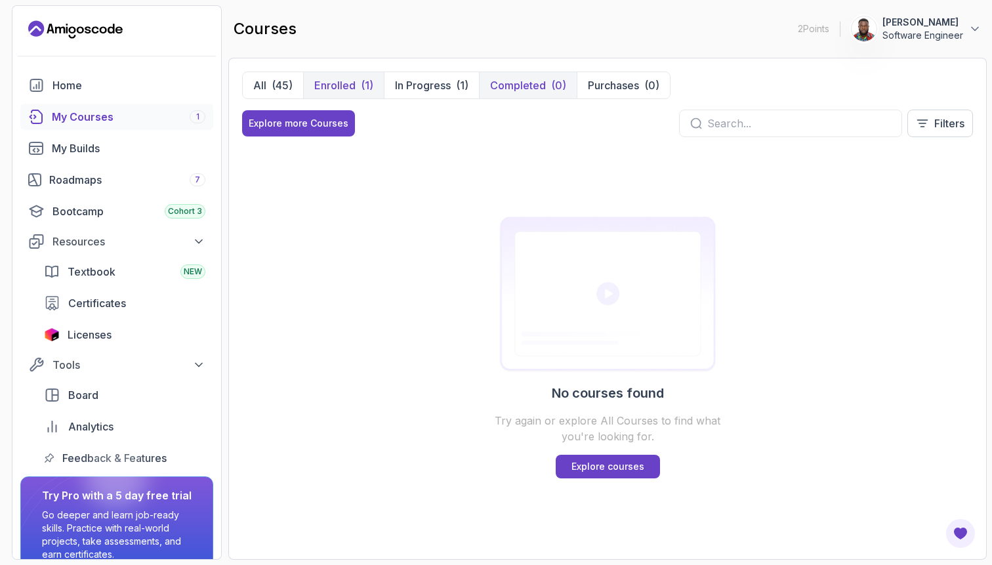
click at [340, 86] on p "Enrolled" at bounding box center [334, 85] width 41 height 16
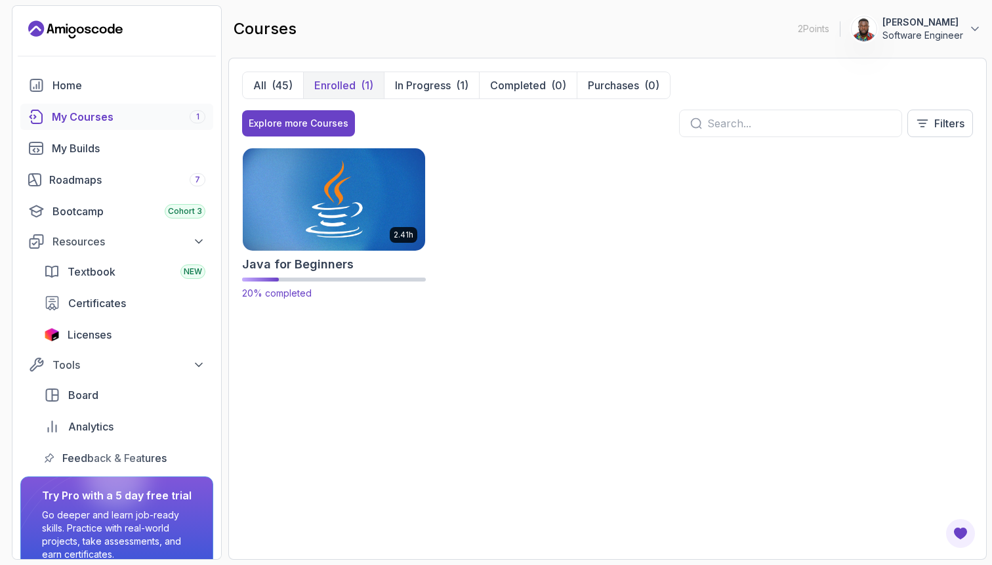
click at [334, 274] on div "2.41h Java for Beginners 20% completed" at bounding box center [334, 224] width 184 height 152
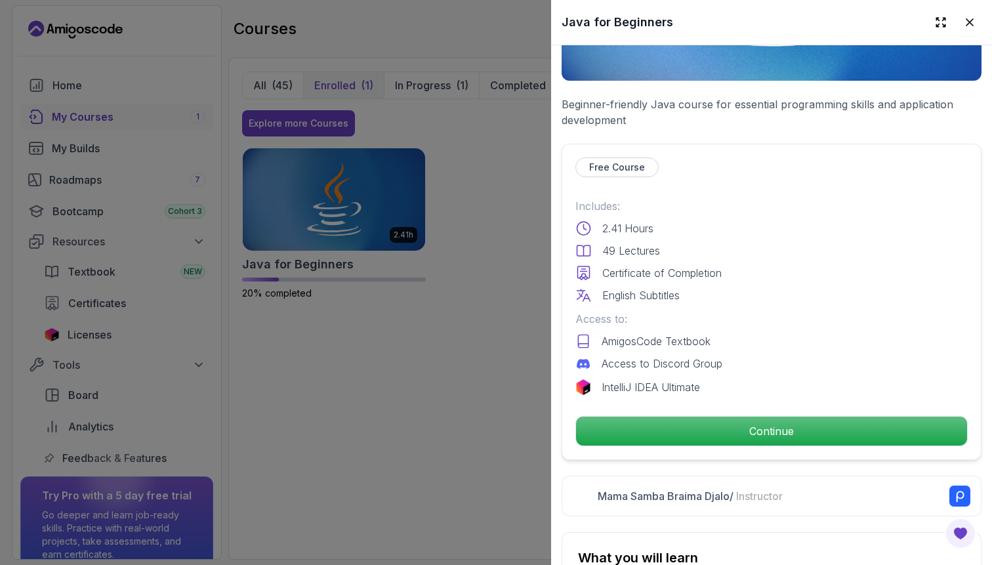
scroll to position [230, 0]
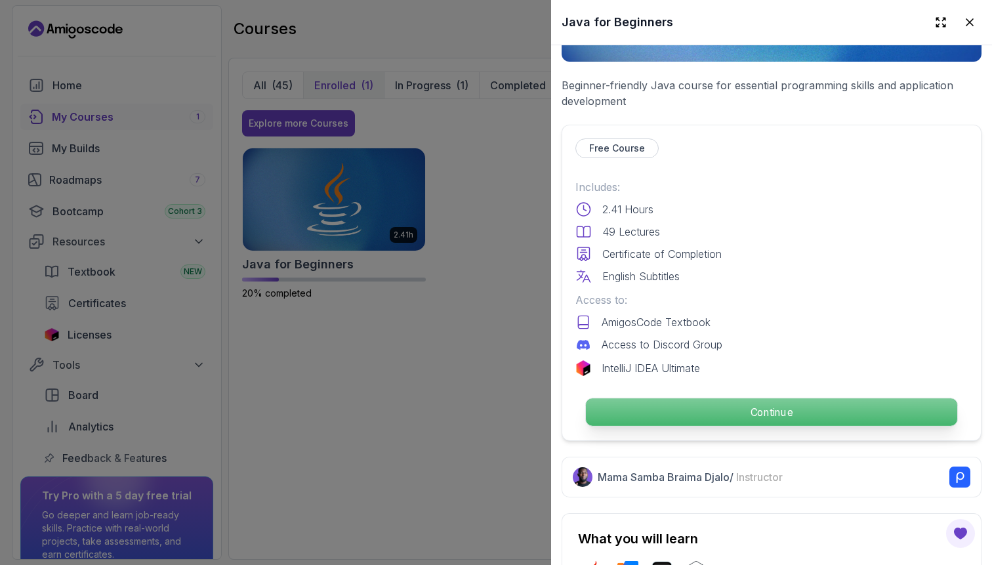
click at [653, 409] on p "Continue" at bounding box center [771, 412] width 371 height 28
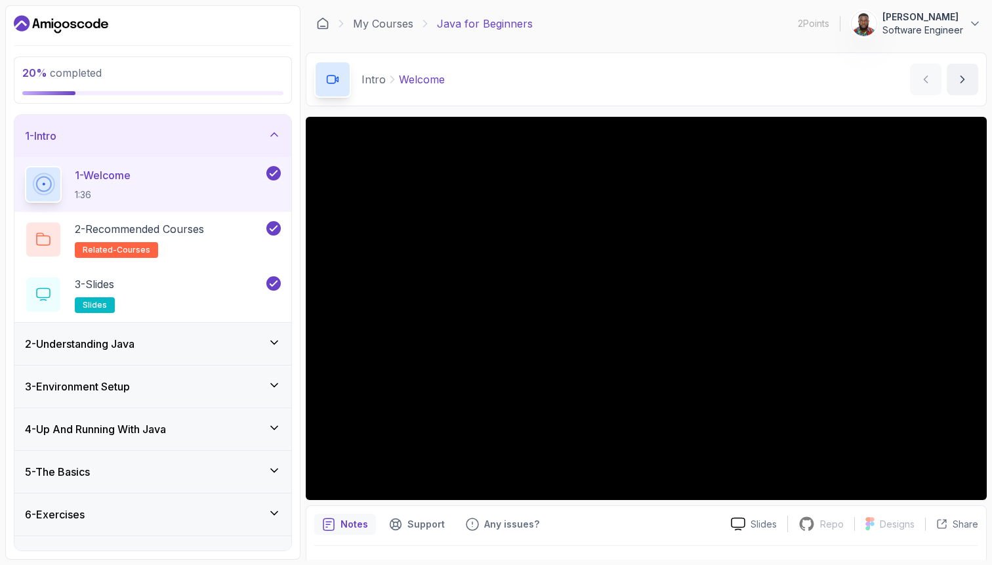
click at [218, 340] on div "2 - Understanding Java" at bounding box center [153, 344] width 256 height 16
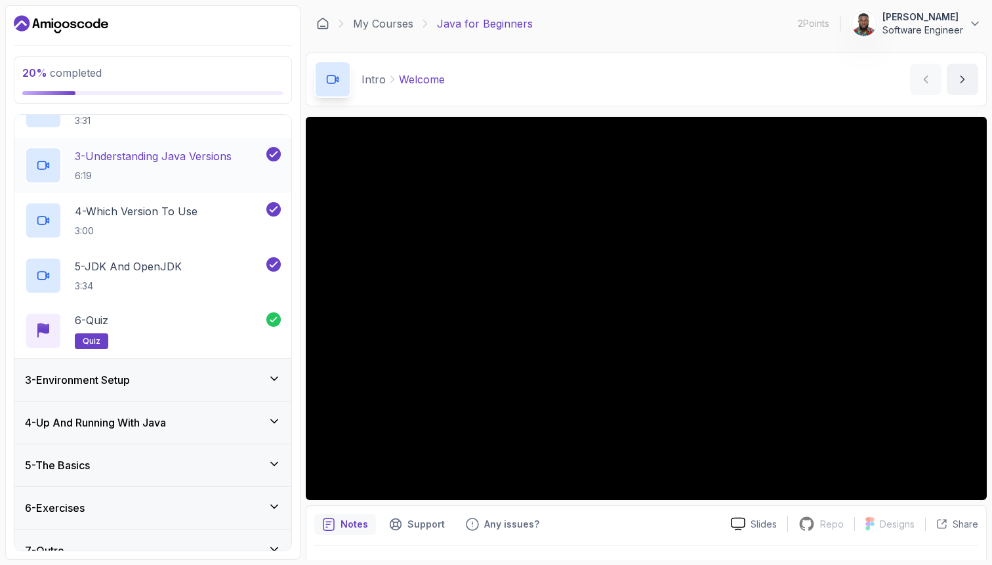
scroll to position [192, 0]
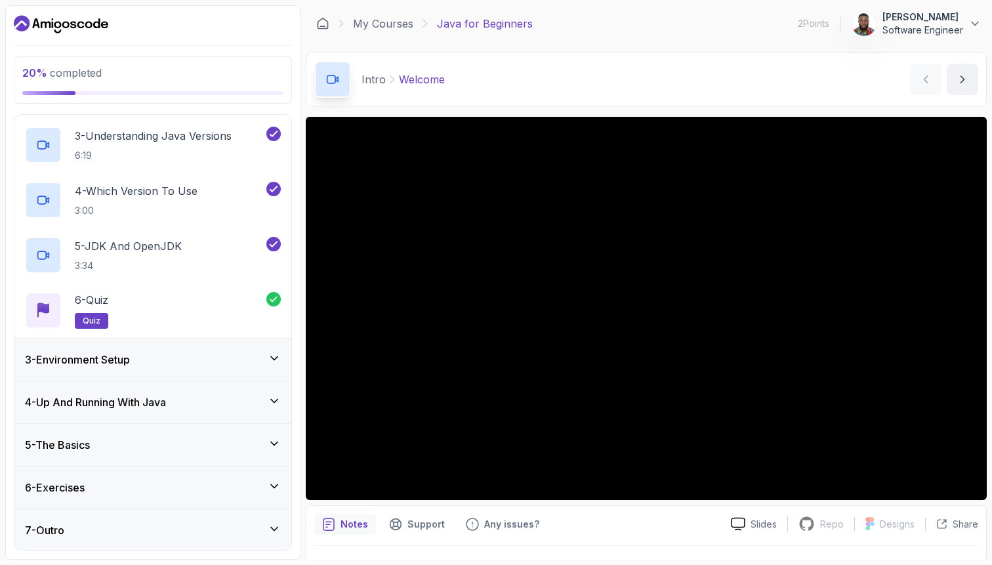
click at [190, 357] on div "3 - Environment Setup" at bounding box center [153, 360] width 256 height 16
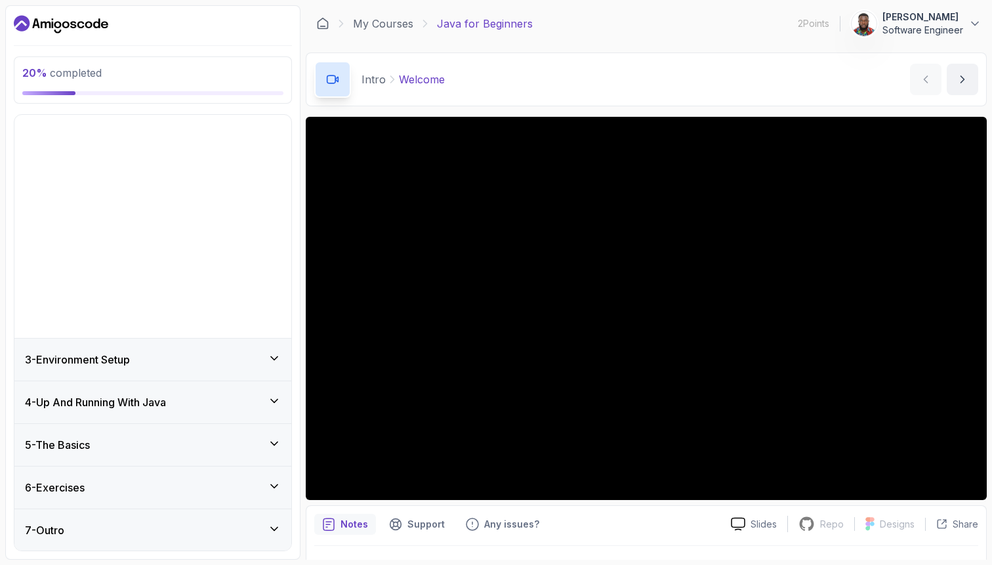
scroll to position [0, 0]
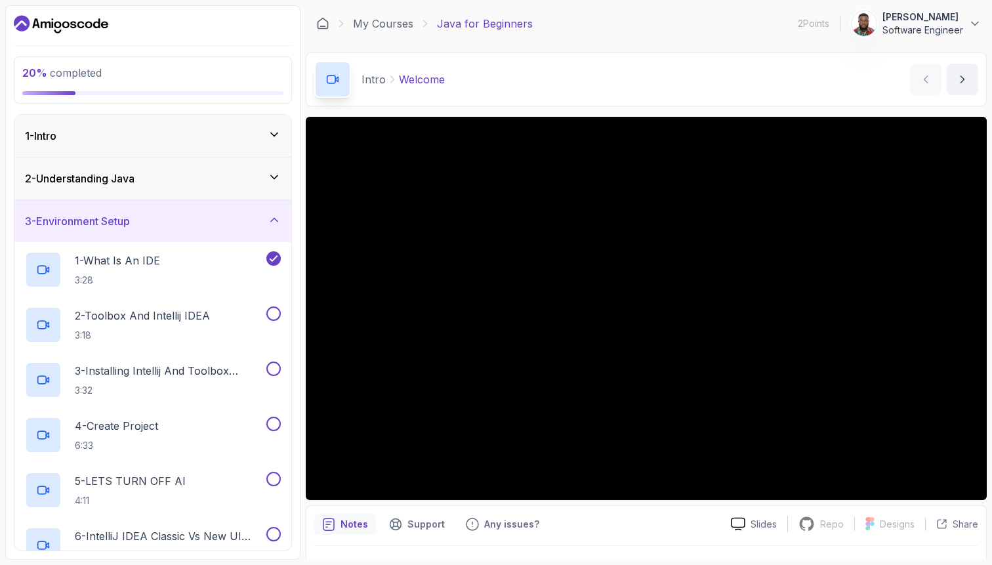
click at [266, 222] on div "3 - Environment Setup" at bounding box center [153, 221] width 256 height 16
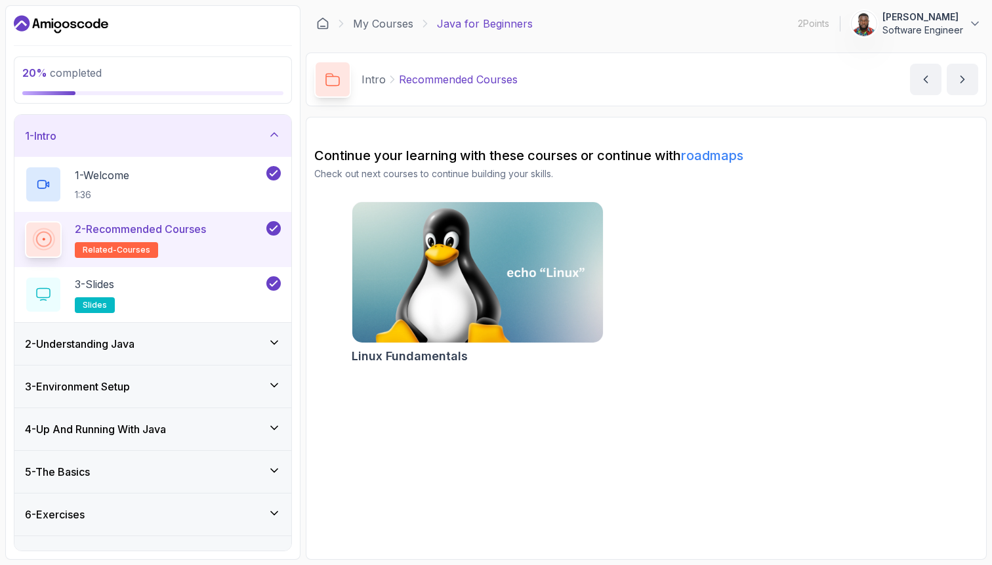
click at [180, 340] on div "2 - Understanding Java" at bounding box center [153, 344] width 256 height 16
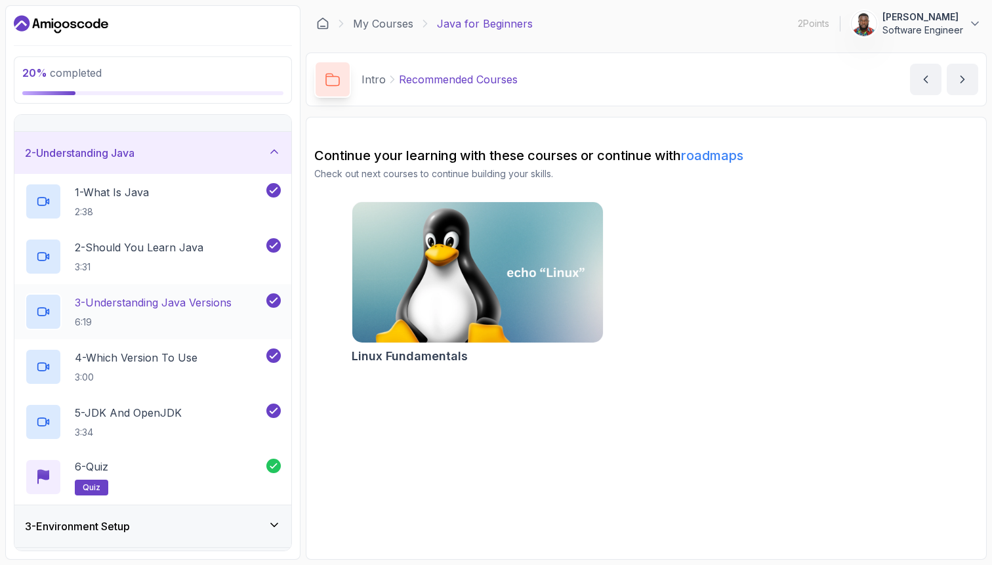
scroll to position [39, 0]
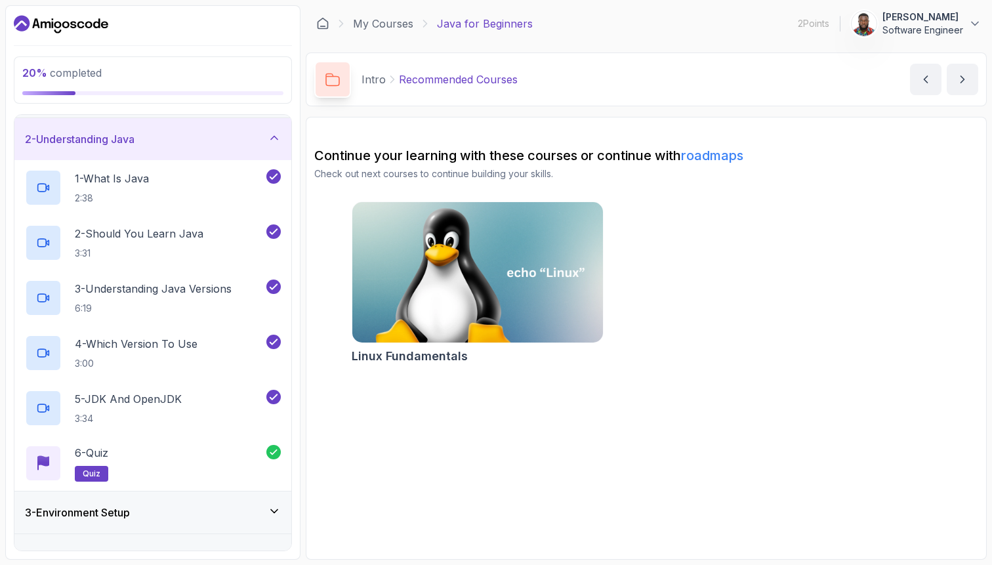
click at [261, 144] on div "2 - Understanding Java" at bounding box center [153, 139] width 256 height 16
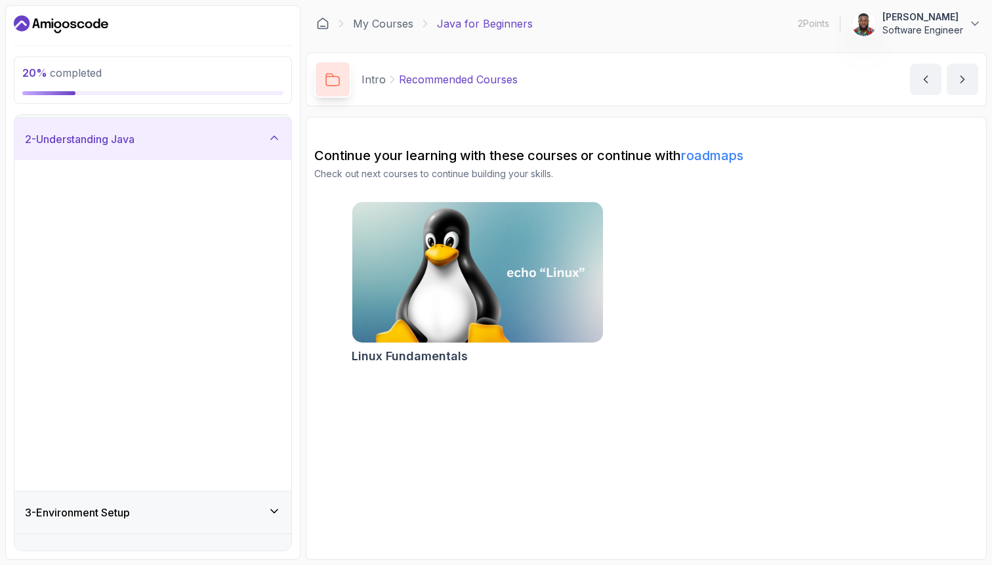
scroll to position [0, 0]
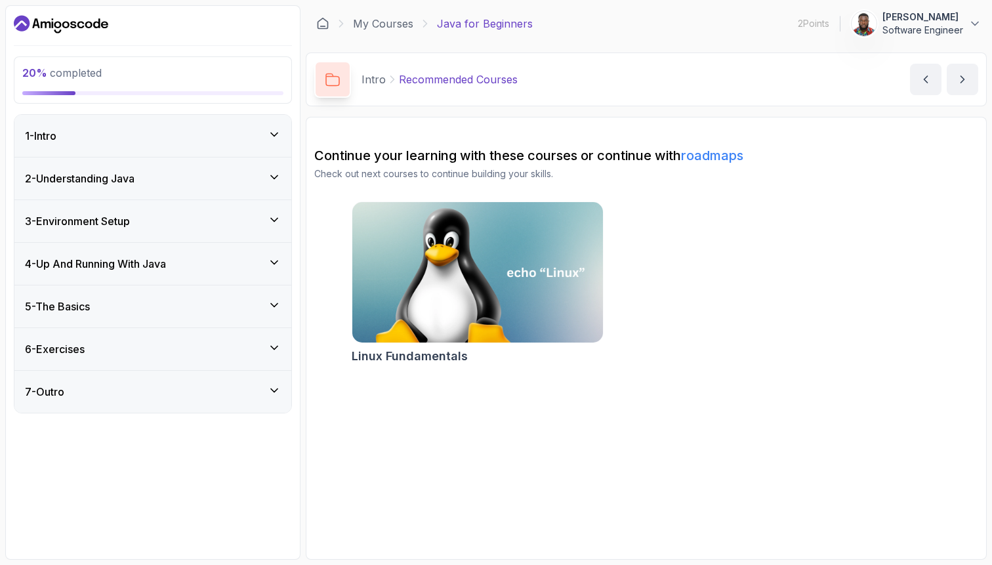
click at [252, 216] on div "3 - Environment Setup" at bounding box center [153, 221] width 256 height 16
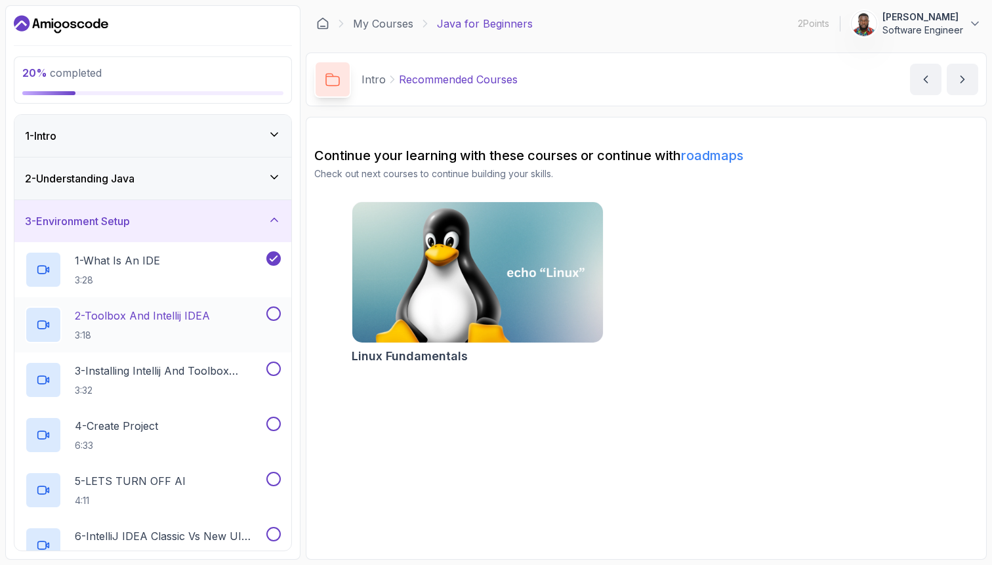
click at [222, 319] on div "2 - Toolbox And Intellij IDEA 3:18" at bounding box center [144, 324] width 239 height 37
